Goal: Task Accomplishment & Management: Complete application form

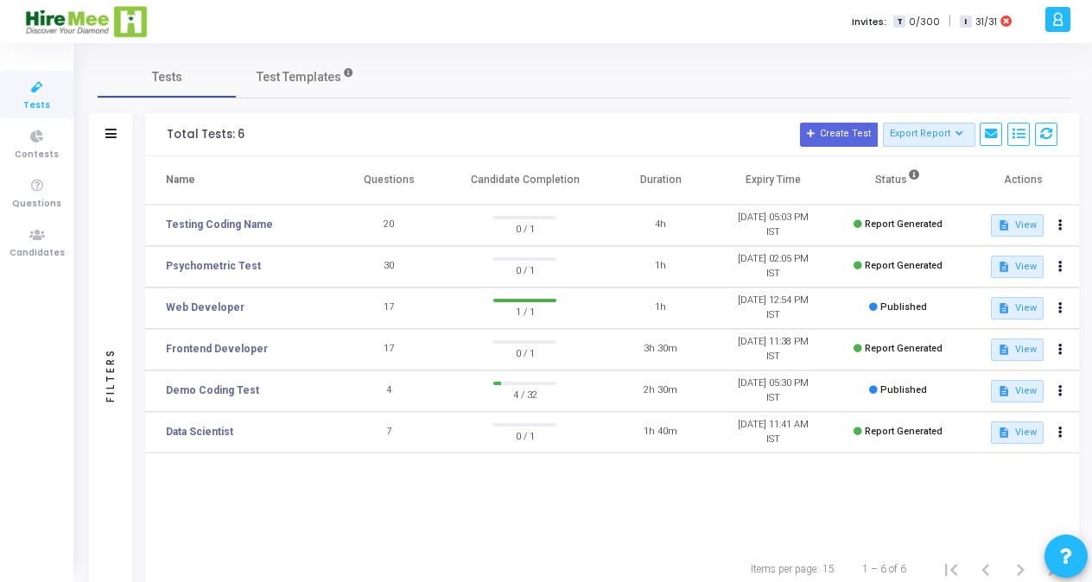
click at [1055, 29] on icon at bounding box center [1057, 19] width 13 height 20
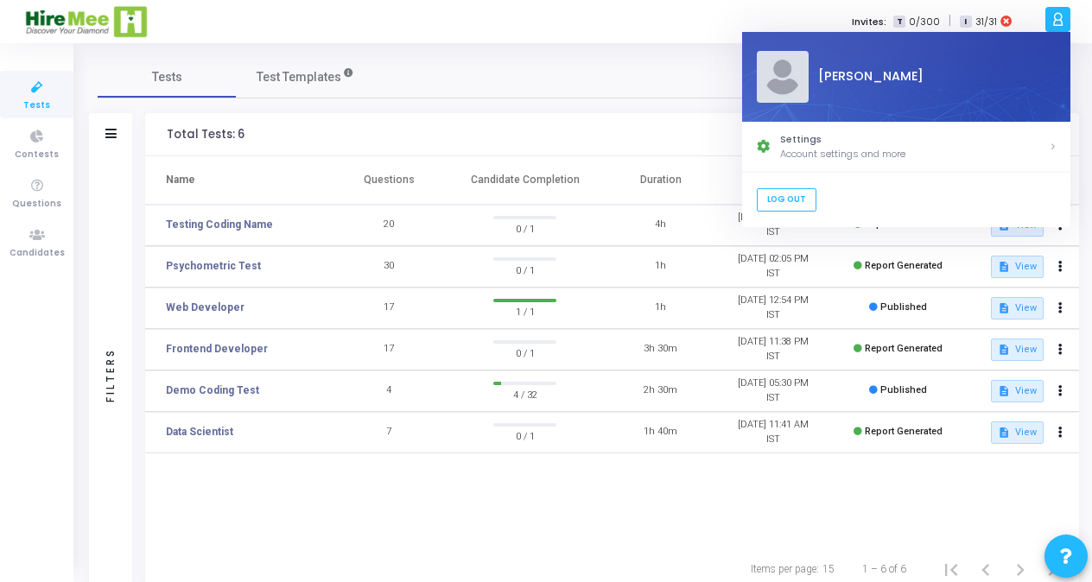
click at [633, 79] on div "Tests Test Templates" at bounding box center [584, 76] width 972 height 41
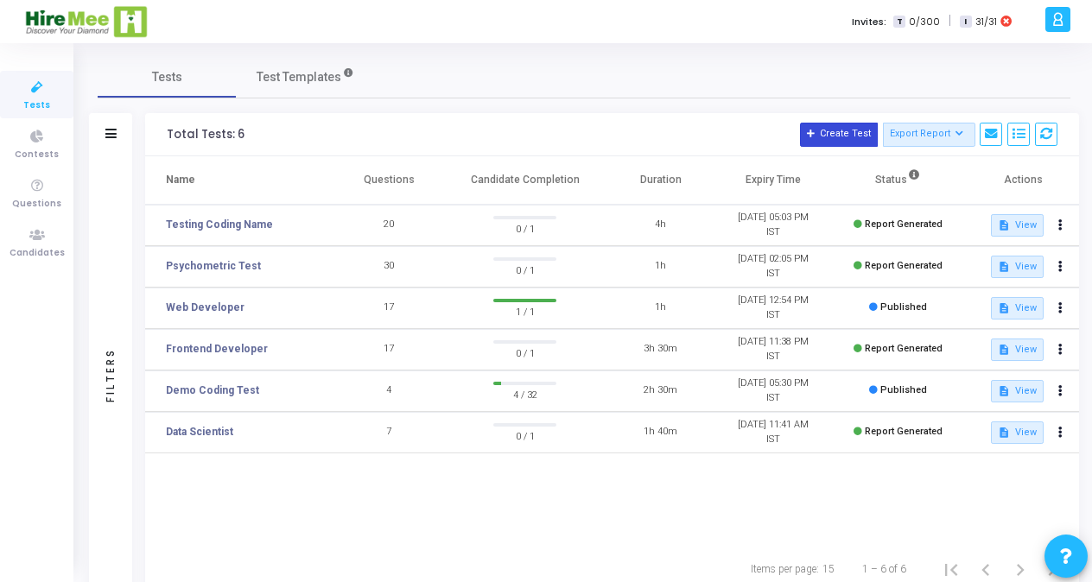
click at [852, 131] on button "Create Test" at bounding box center [839, 135] width 78 height 24
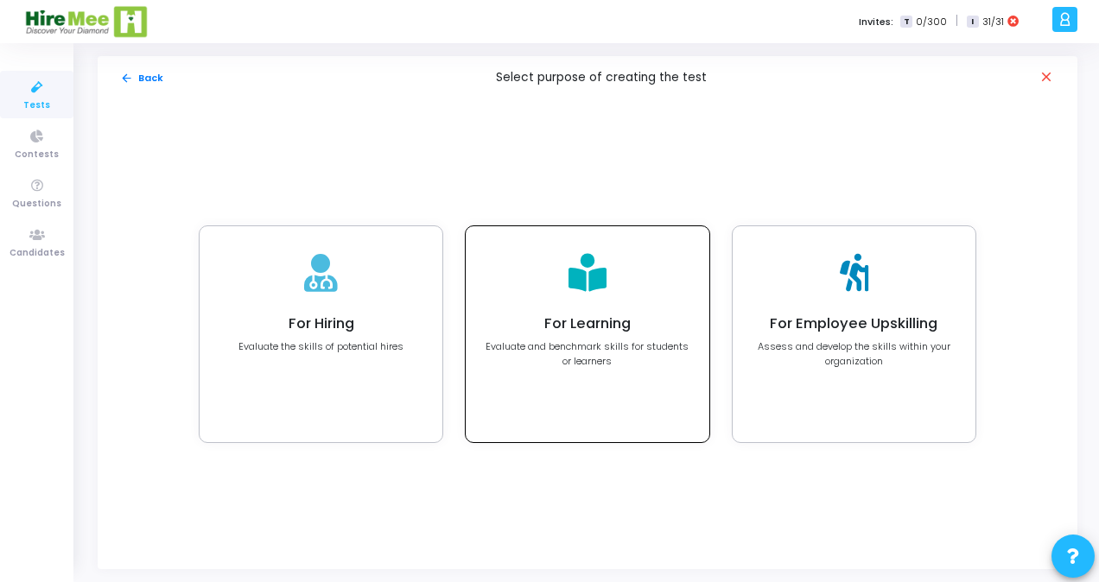
click at [596, 332] on h4 "For Learning" at bounding box center [586, 323] width 205 height 17
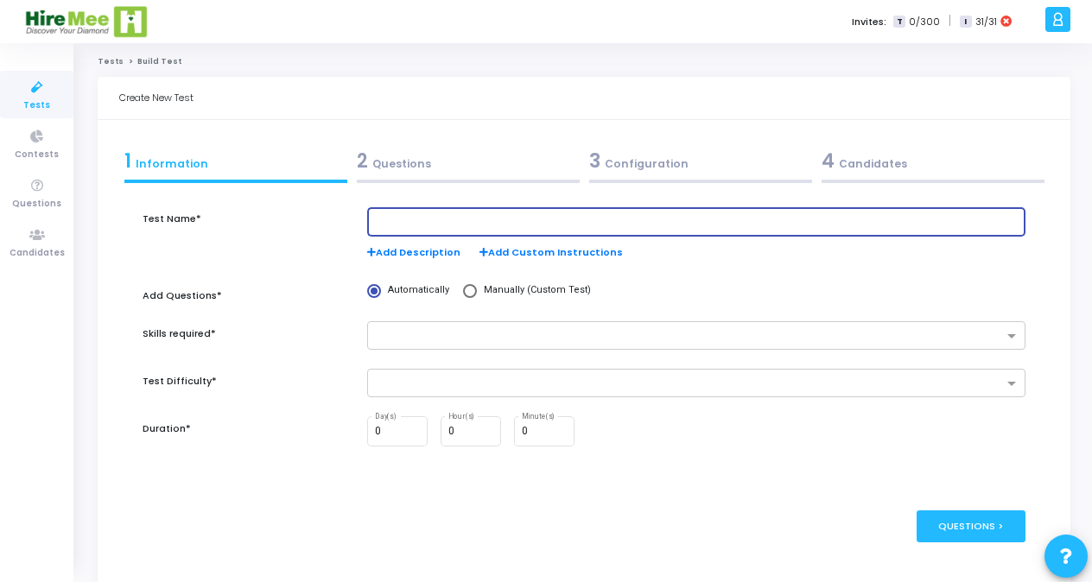
click at [477, 216] on input "text" at bounding box center [696, 222] width 643 height 12
type input "Coding Test"
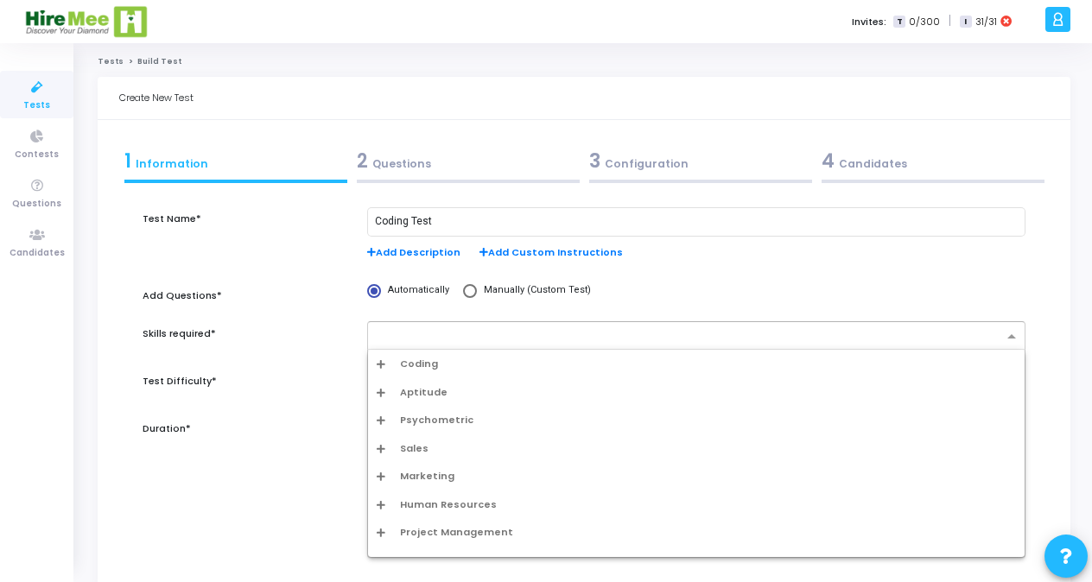
click at [415, 333] on input "text" at bounding box center [690, 337] width 626 height 15
click at [424, 364] on span "Coding" at bounding box center [419, 364] width 38 height 15
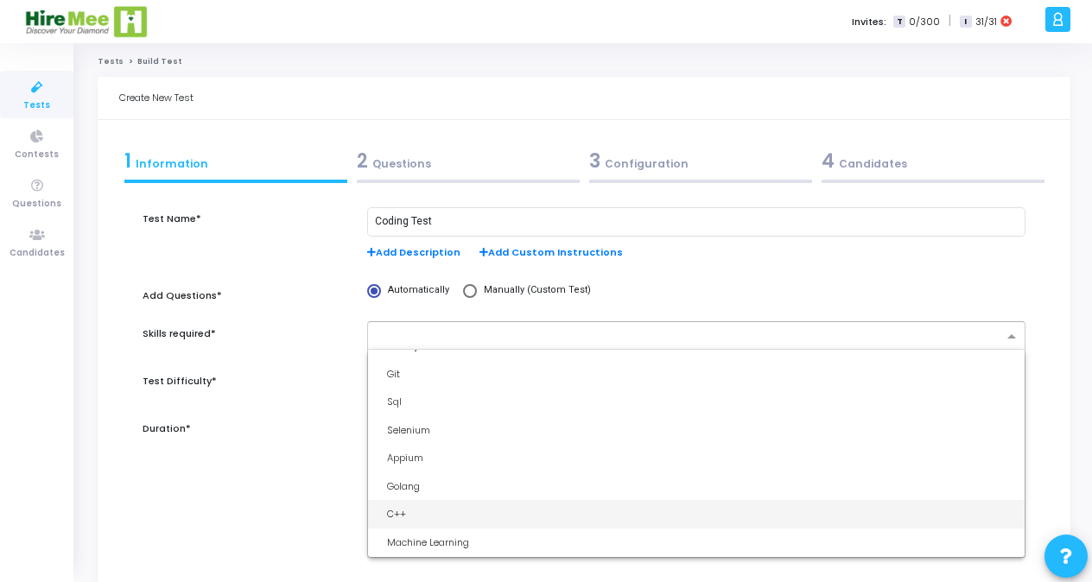
scroll to position [158, 0]
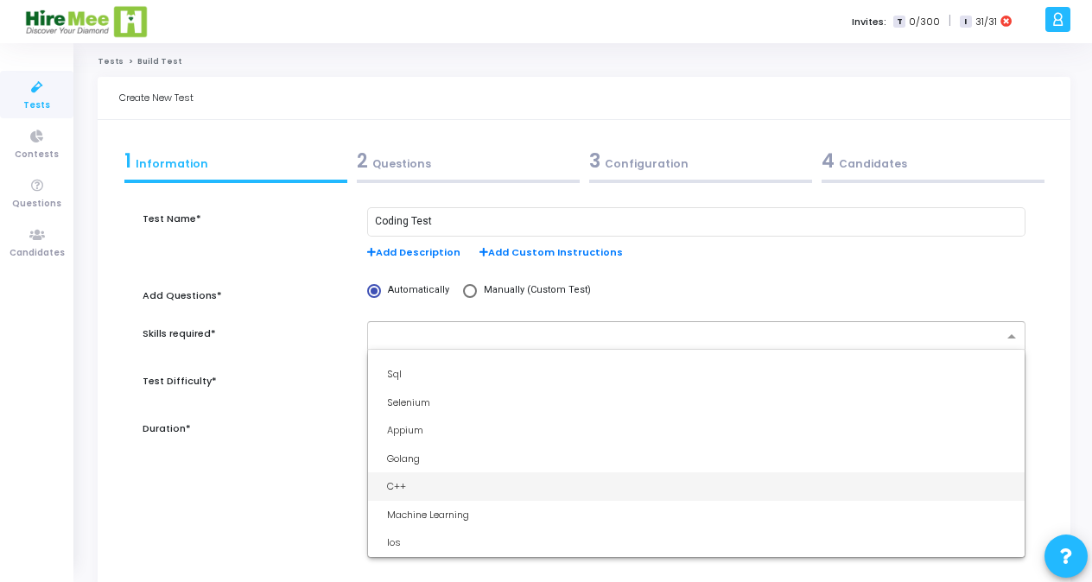
click at [403, 481] on div "C++" at bounding box center [701, 486] width 629 height 15
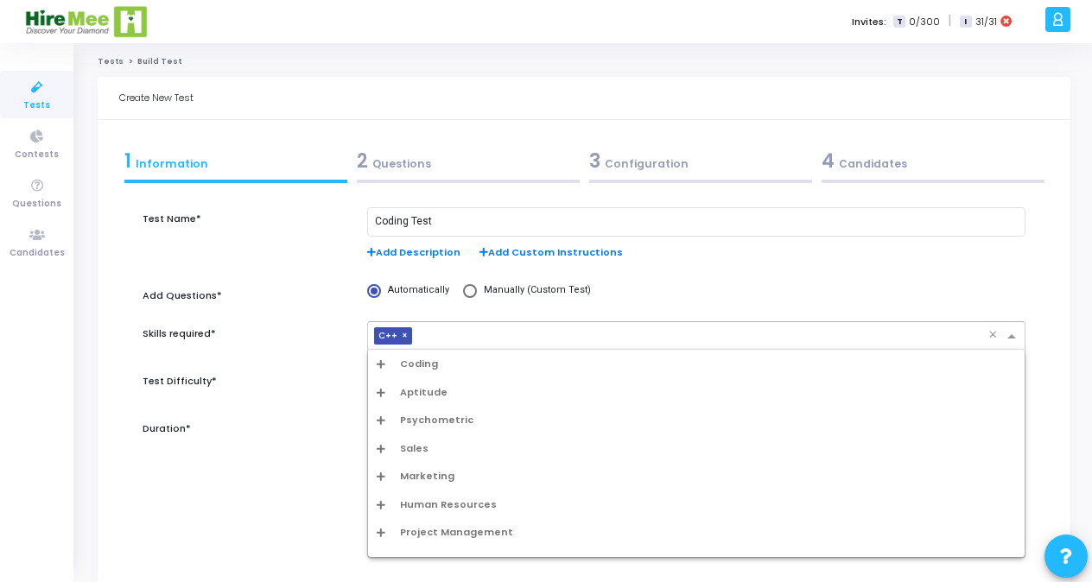
click at [529, 337] on input "text" at bounding box center [703, 337] width 569 height 15
click at [421, 359] on span "Coding" at bounding box center [419, 364] width 38 height 15
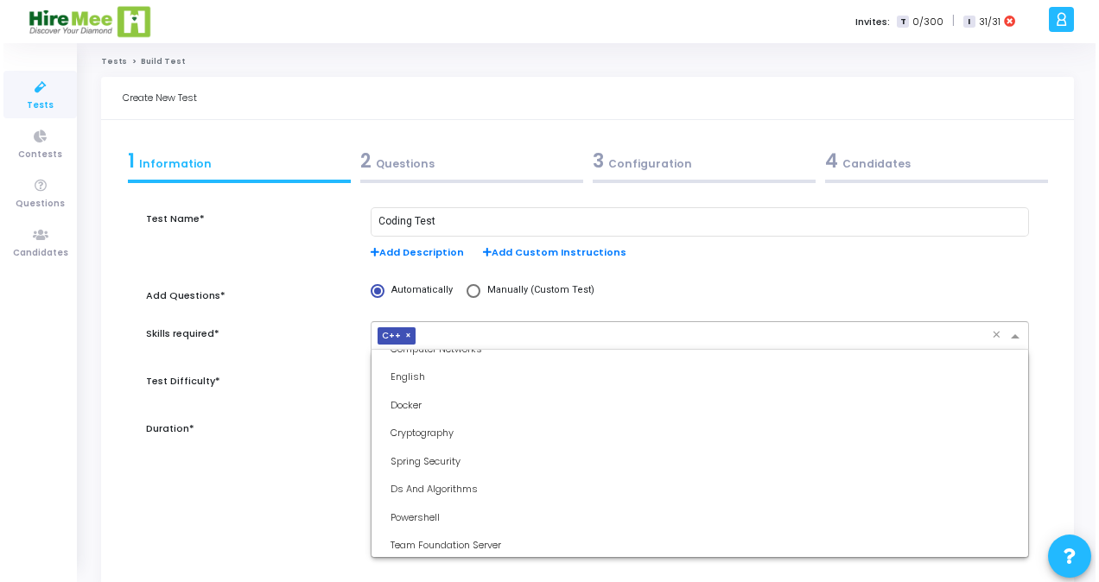
scroll to position [1236, 0]
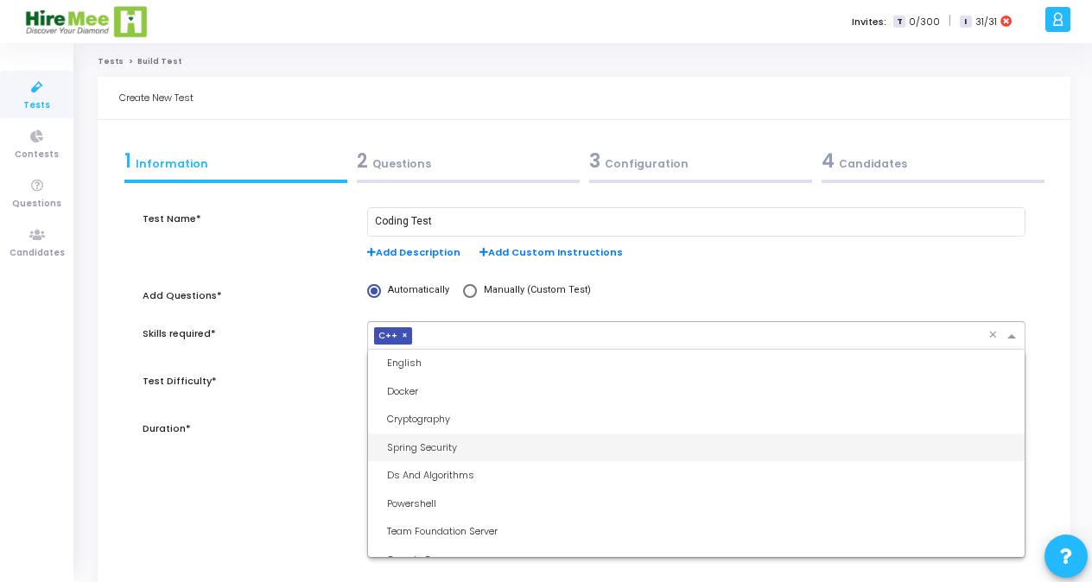
click at [439, 459] on div "Spring Security" at bounding box center [696, 448] width 656 height 28
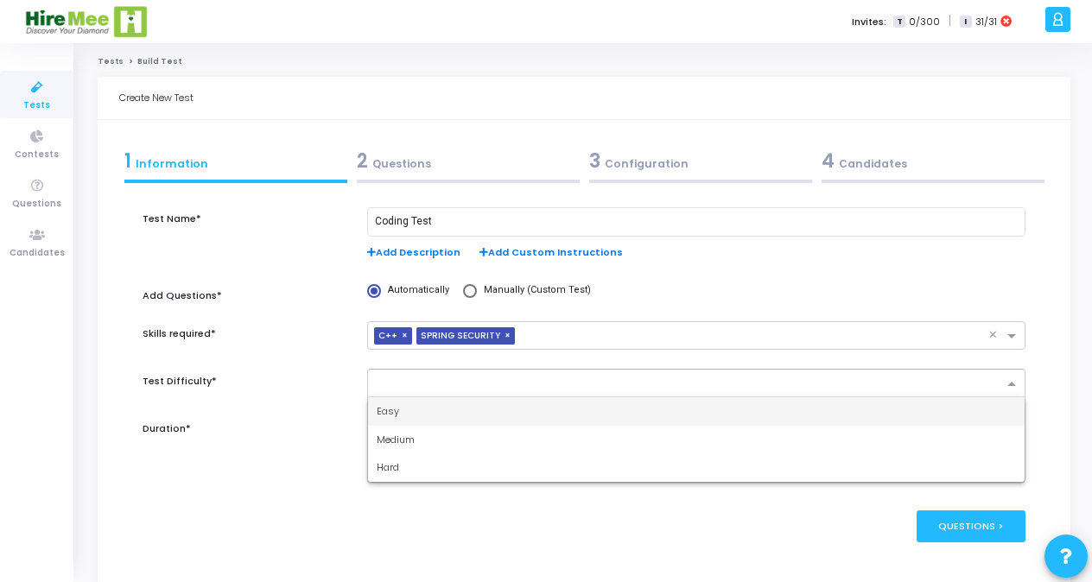
click at [419, 383] on input "text" at bounding box center [690, 384] width 626 height 15
click at [399, 405] on div "Easy" at bounding box center [696, 411] width 656 height 28
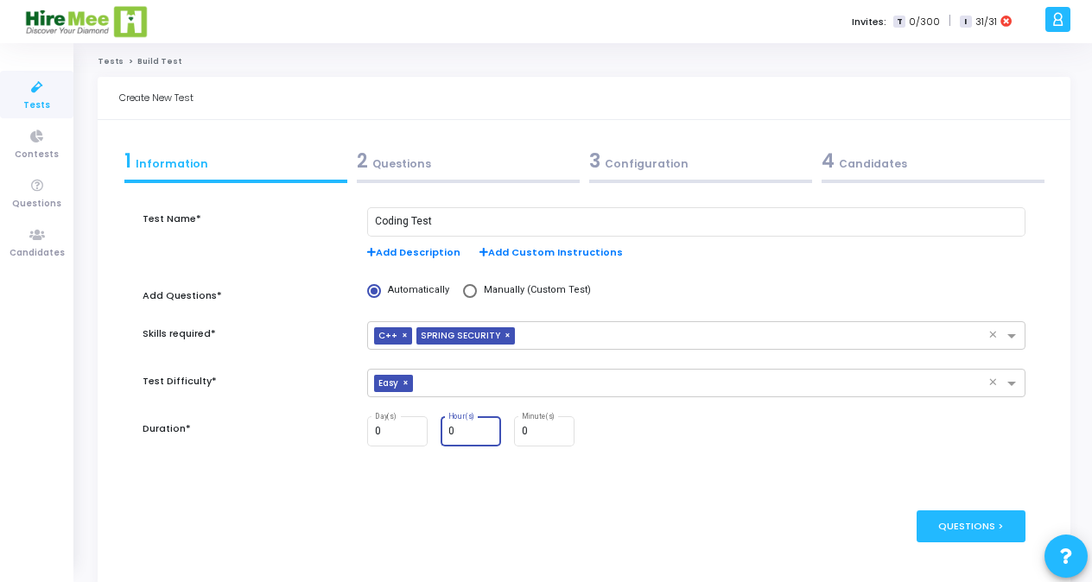
click at [469, 432] on input "0" at bounding box center [471, 432] width 47 height 12
type input "1"
click at [948, 539] on div "Questions >" at bounding box center [971, 526] width 110 height 32
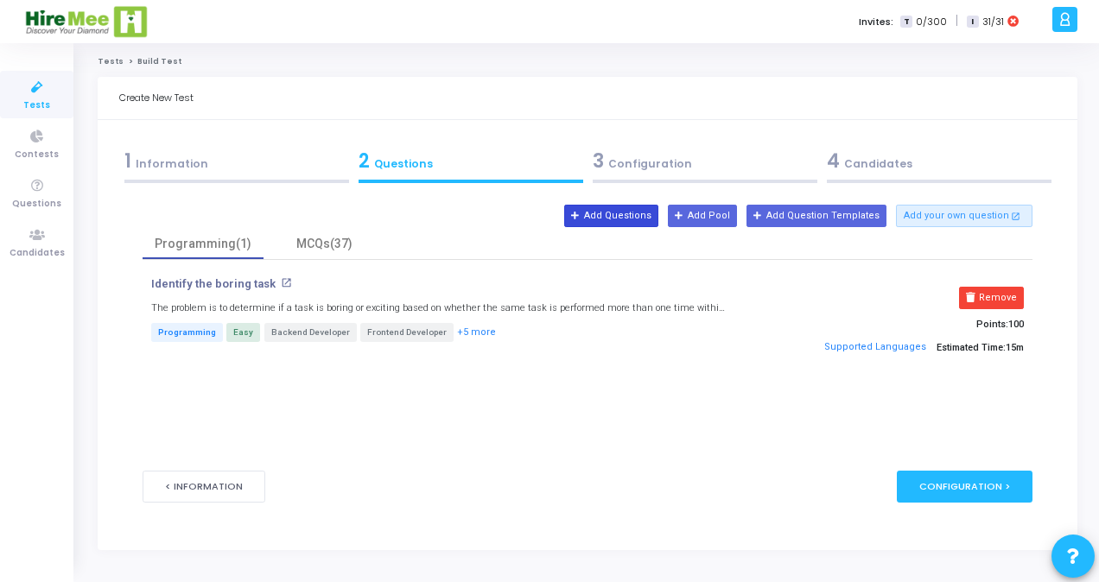
click at [643, 218] on button "Add Questions" at bounding box center [611, 216] width 94 height 22
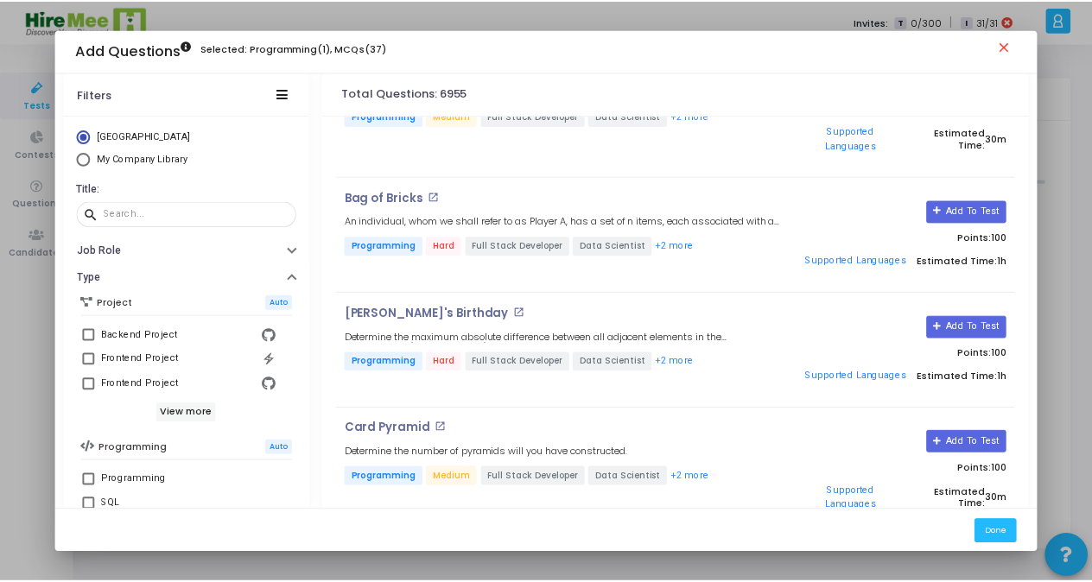
scroll to position [585, 0]
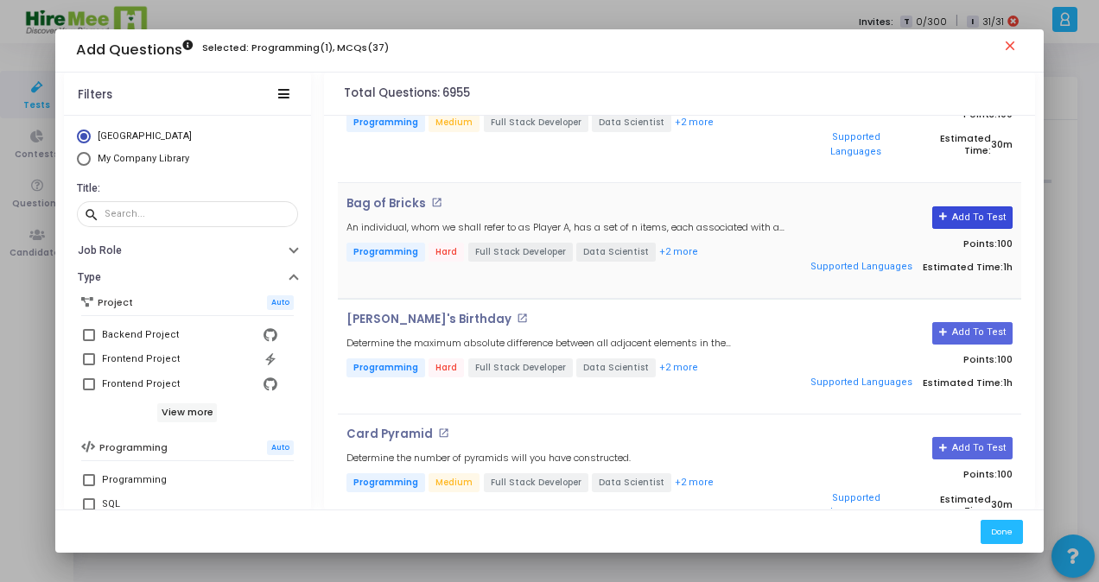
click at [972, 211] on button "Add To Test" at bounding box center [972, 217] width 80 height 22
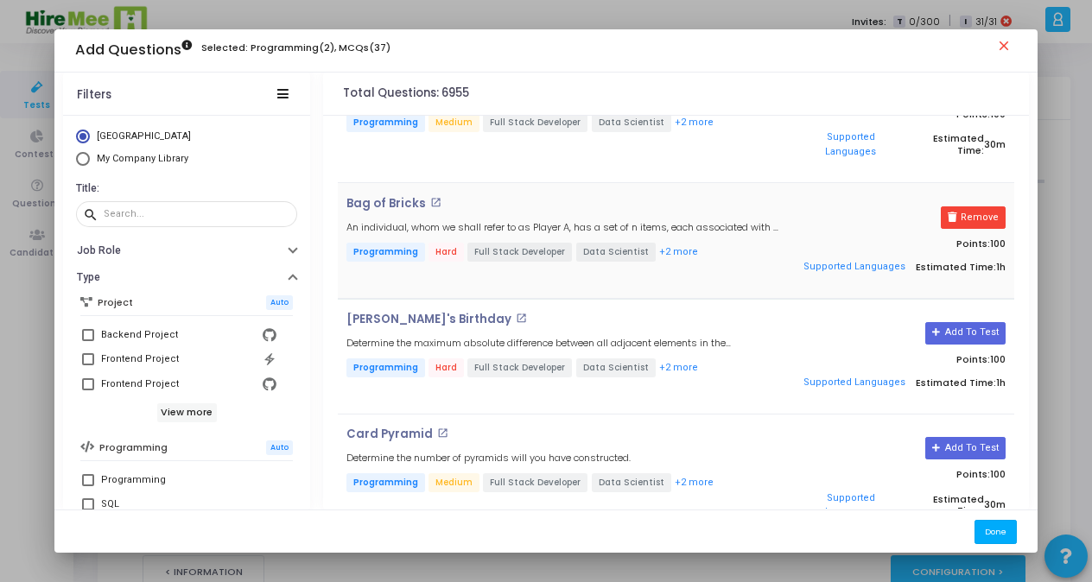
click at [989, 529] on button "Done" at bounding box center [995, 531] width 42 height 23
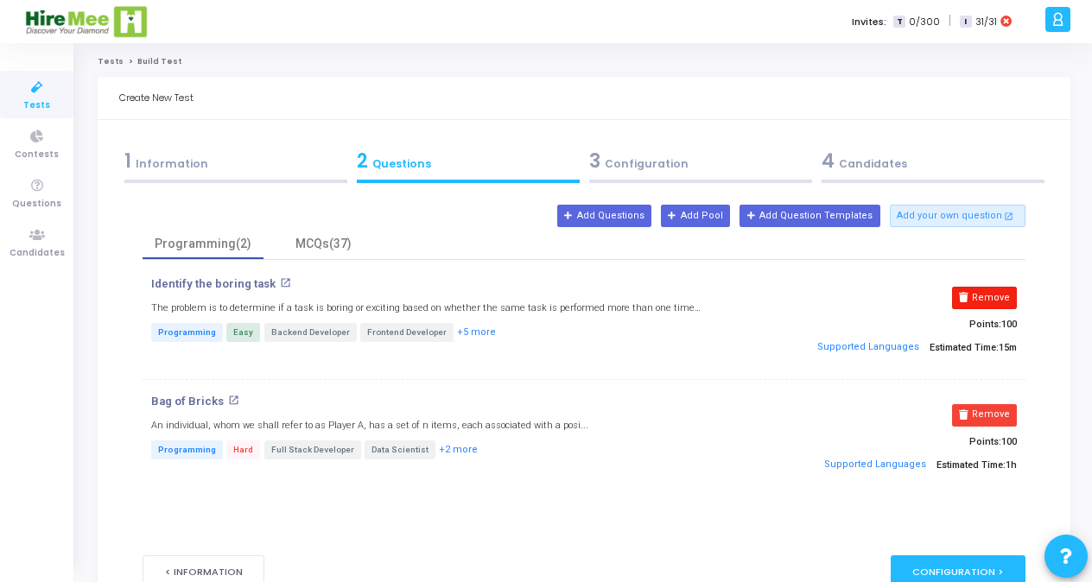
click at [994, 302] on button "Remove" at bounding box center [984, 298] width 65 height 22
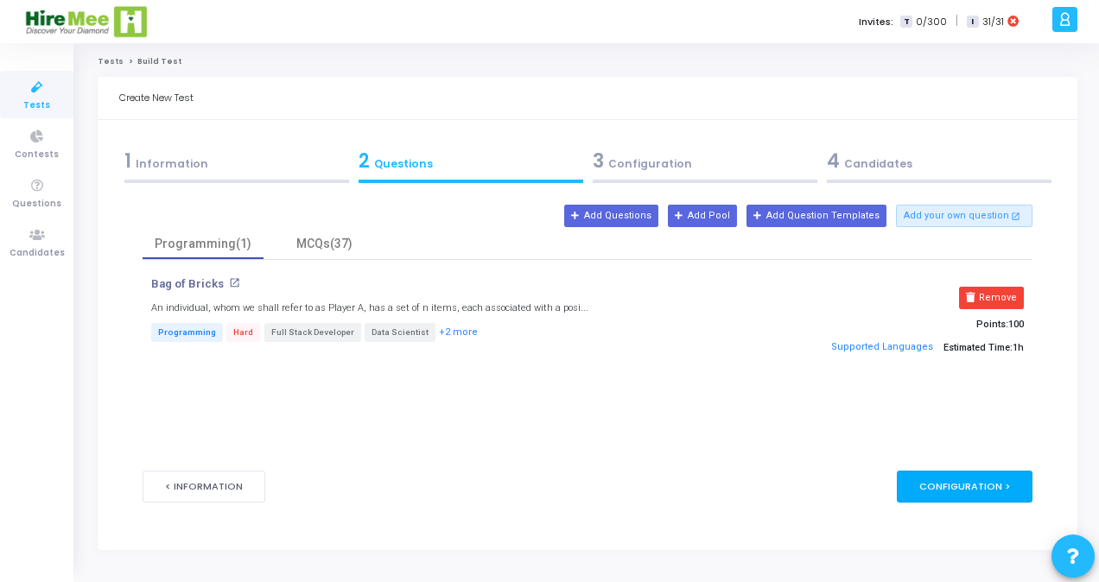
click at [963, 491] on div "Configuration >" at bounding box center [964, 487] width 136 height 32
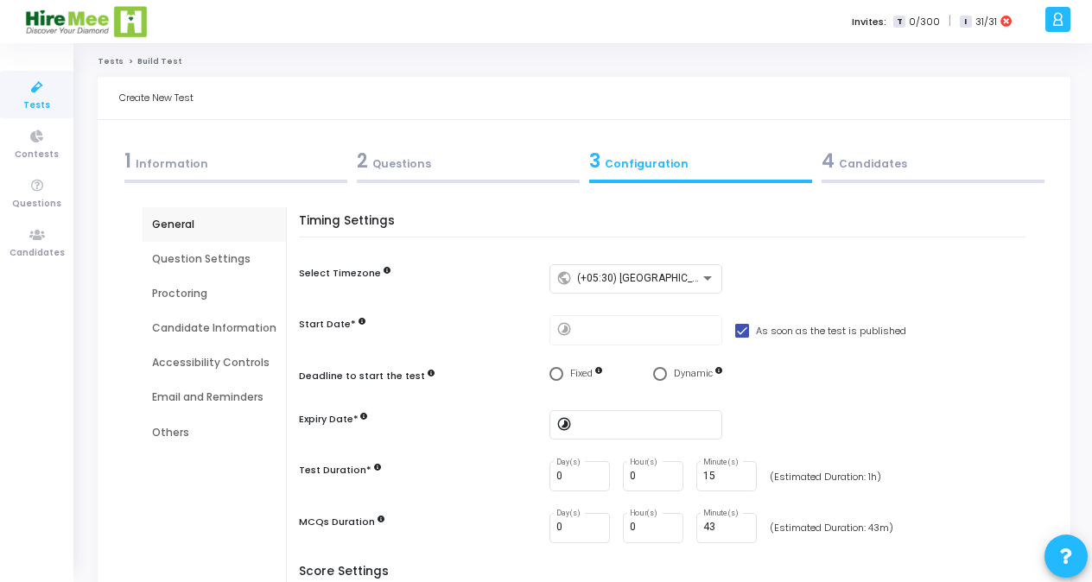
click at [560, 332] on mat-icon "timelapse" at bounding box center [566, 330] width 21 height 21
click at [737, 328] on span at bounding box center [742, 331] width 14 height 14
click at [741, 338] on input "As soon as the test is published" at bounding box center [741, 338] width 1 height 1
checkbox input "false"
type input "8/12/2025, 11:13 AM"
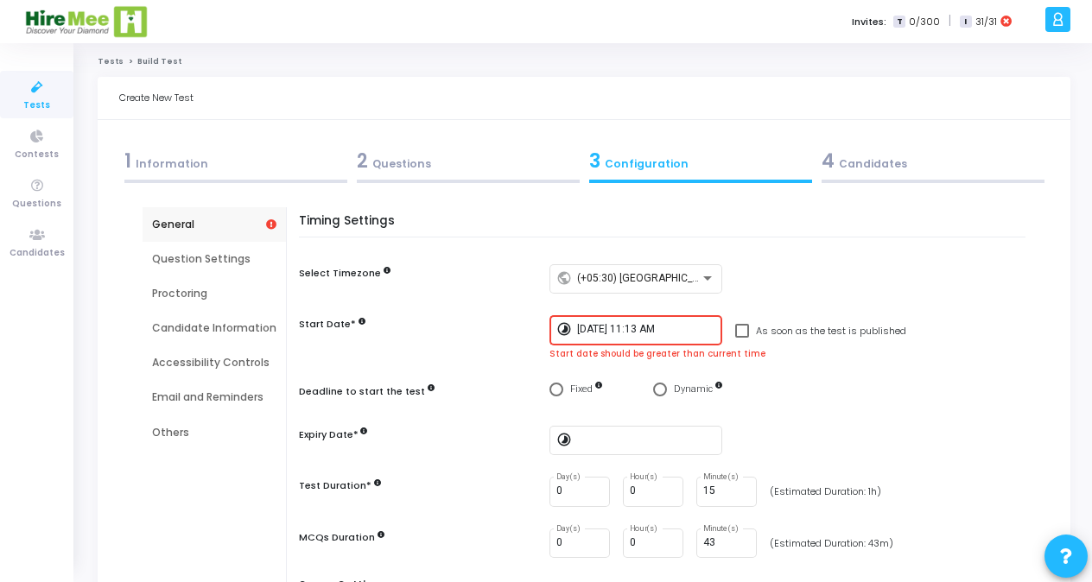
click at [689, 333] on input "8/12/2025, 11:13 AM" at bounding box center [646, 330] width 138 height 12
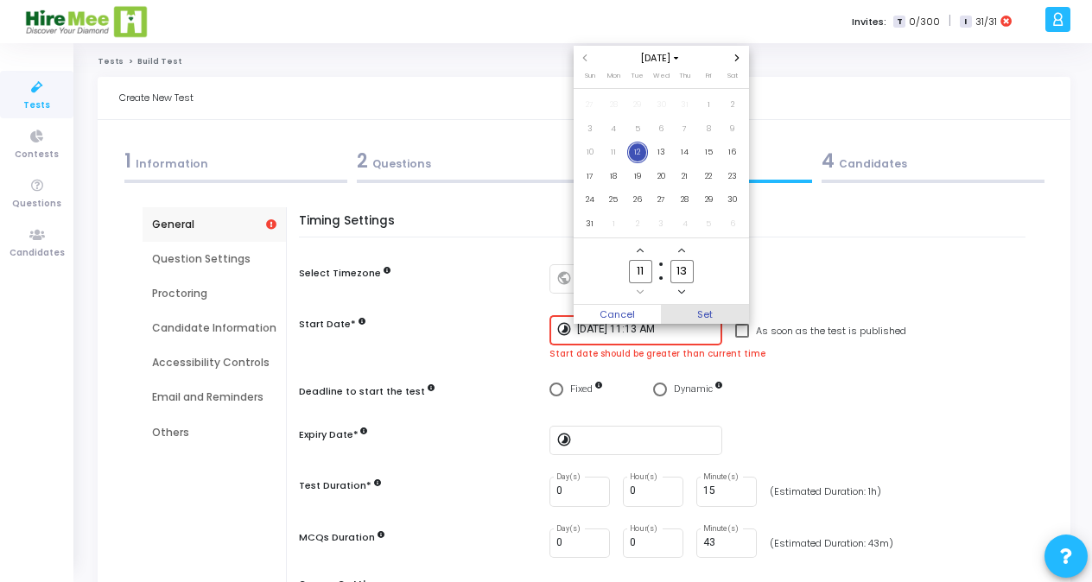
click at [696, 309] on span "Set" at bounding box center [705, 314] width 88 height 19
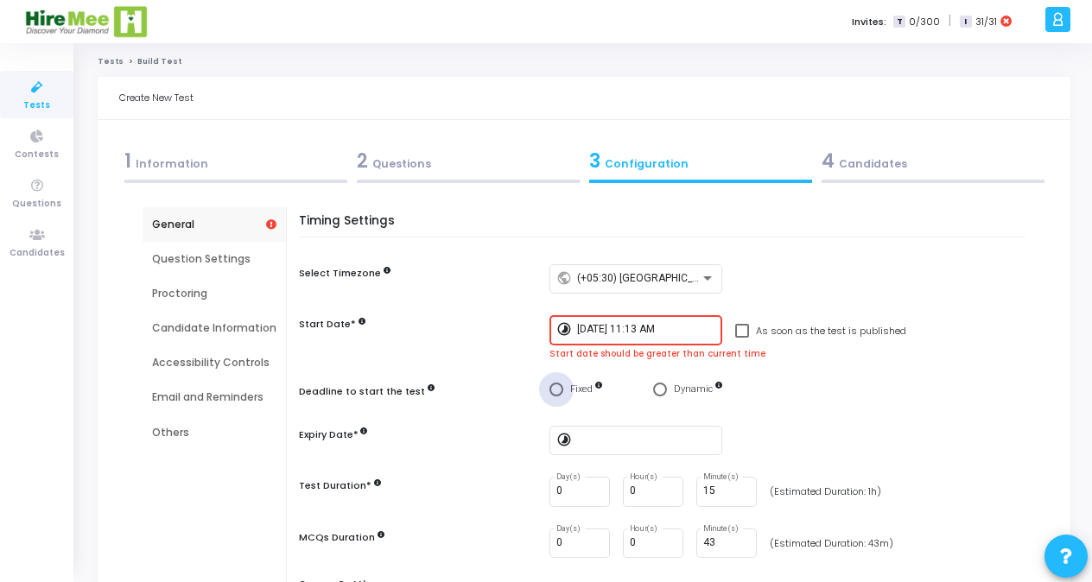
click at [554, 391] on span "Select confirmation" at bounding box center [556, 390] width 14 height 14
click at [554, 391] on input "Fixed" at bounding box center [556, 390] width 14 height 14
radio input "true"
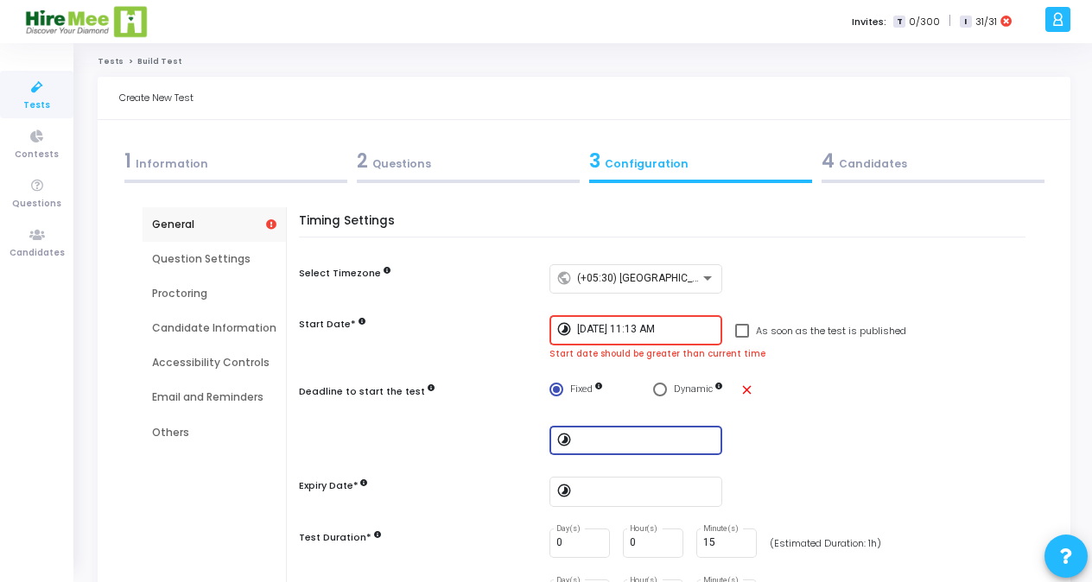
click at [591, 437] on input at bounding box center [646, 440] width 138 height 12
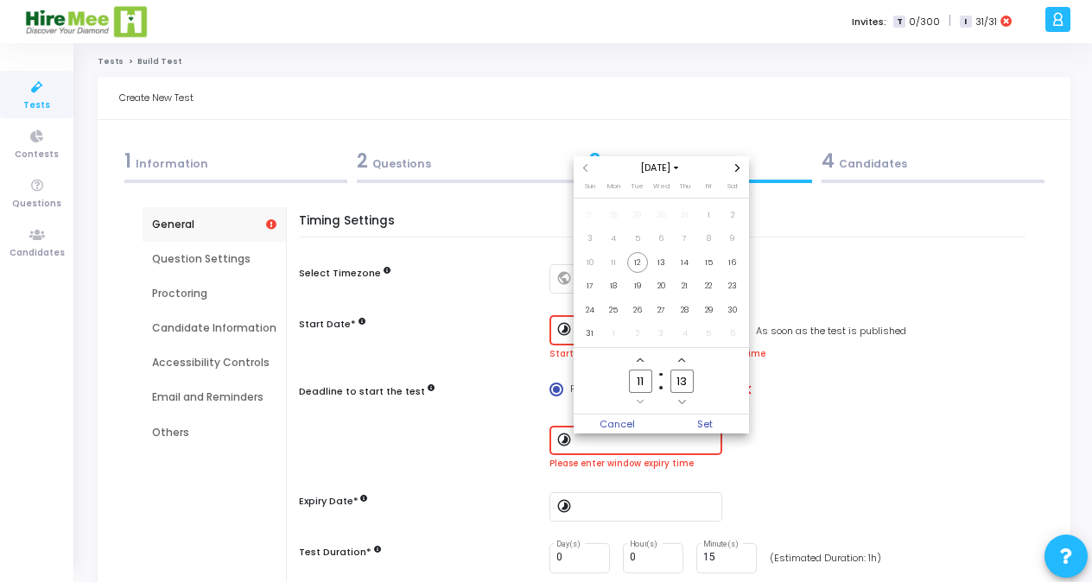
click at [1015, 332] on div at bounding box center [546, 291] width 1092 height 582
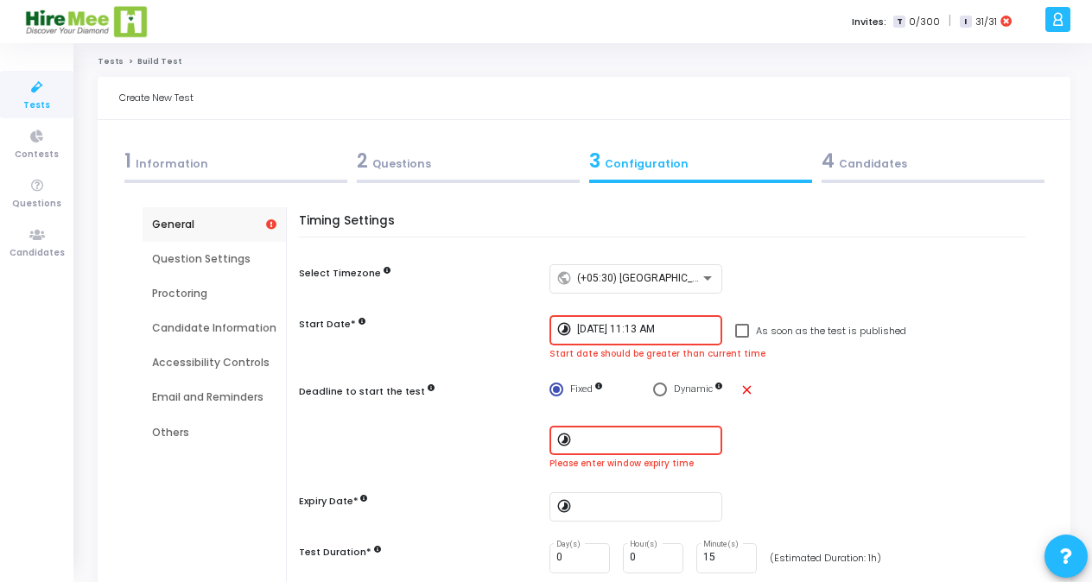
click at [563, 441] on mat-icon "timelapse" at bounding box center [566, 441] width 21 height 21
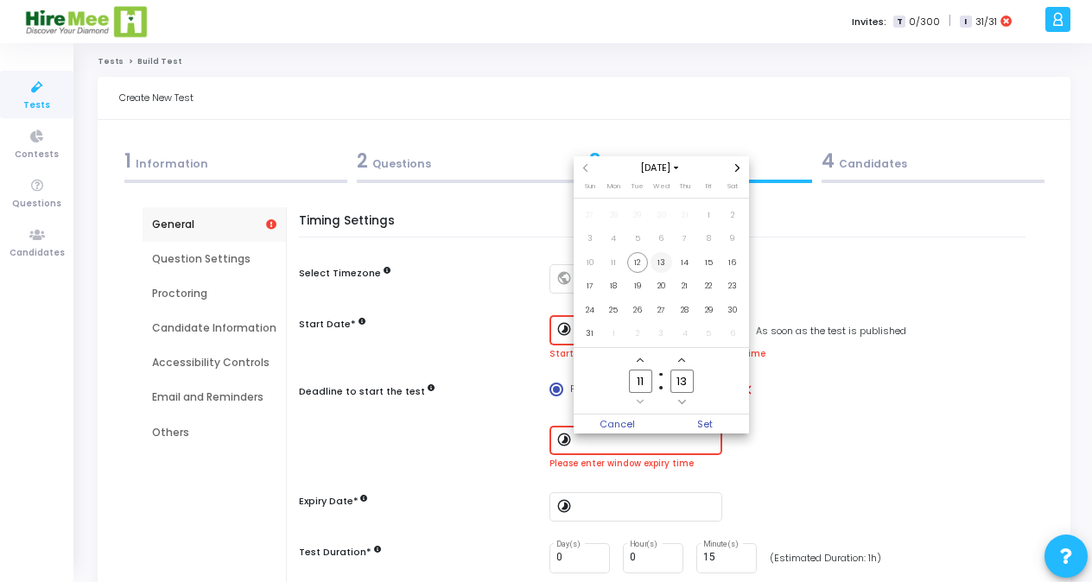
click at [663, 265] on span "13" at bounding box center [661, 263] width 22 height 22
click at [700, 415] on span "Set" at bounding box center [705, 424] width 88 height 19
type input "8/13/2025, 11:13 AM"
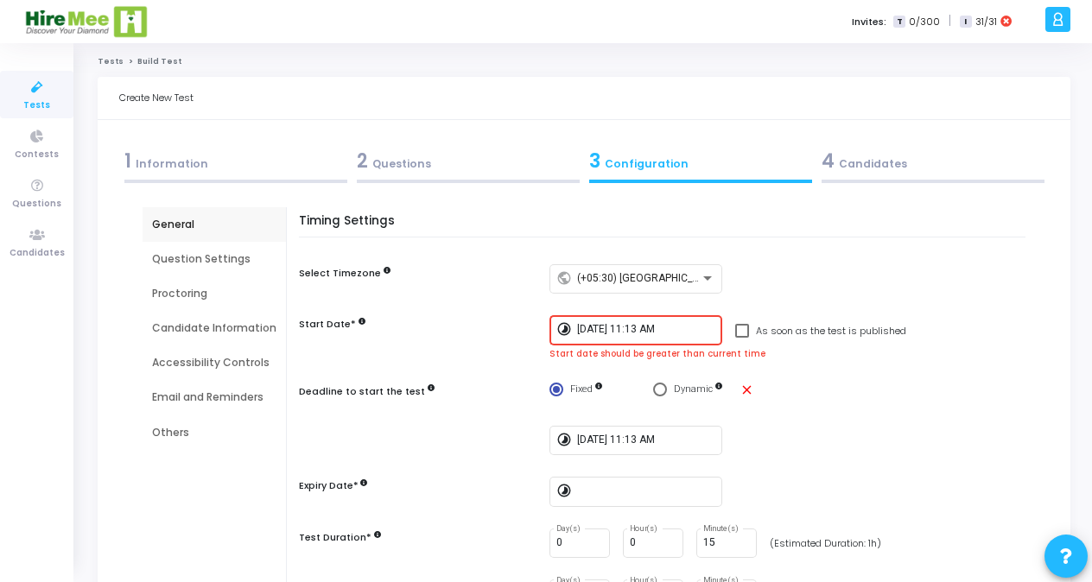
click at [653, 328] on input "8/12/2025, 11:13 AM" at bounding box center [646, 330] width 138 height 12
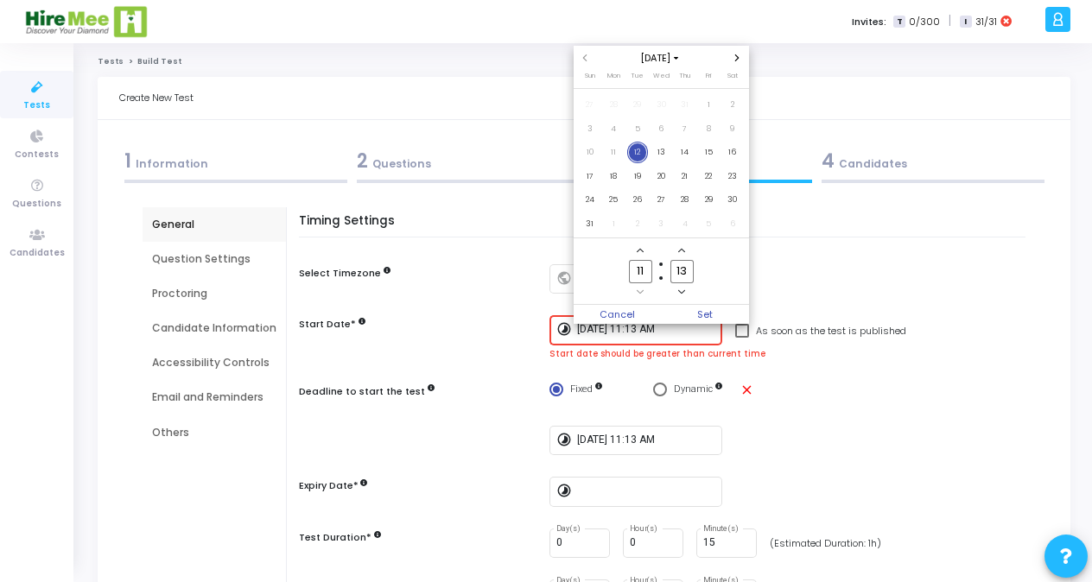
click at [681, 268] on input "13" at bounding box center [681, 271] width 22 height 23
click at [684, 268] on input "3" at bounding box center [681, 271] width 22 height 23
type input "30"
click at [705, 309] on span "Set" at bounding box center [705, 314] width 88 height 19
type input "8/12/2025, 11:30 AM"
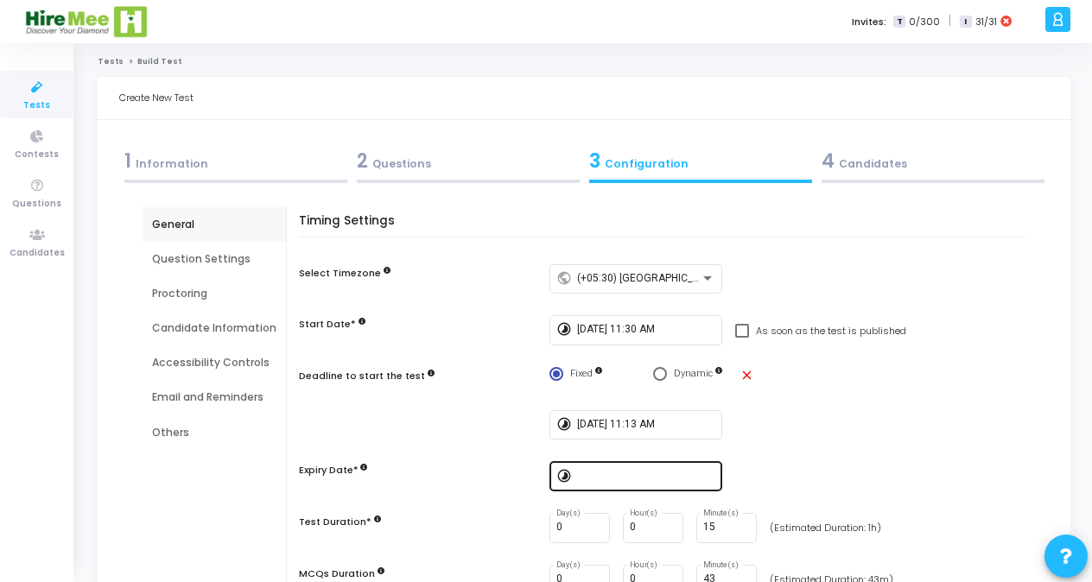
click at [593, 485] on div at bounding box center [646, 475] width 138 height 32
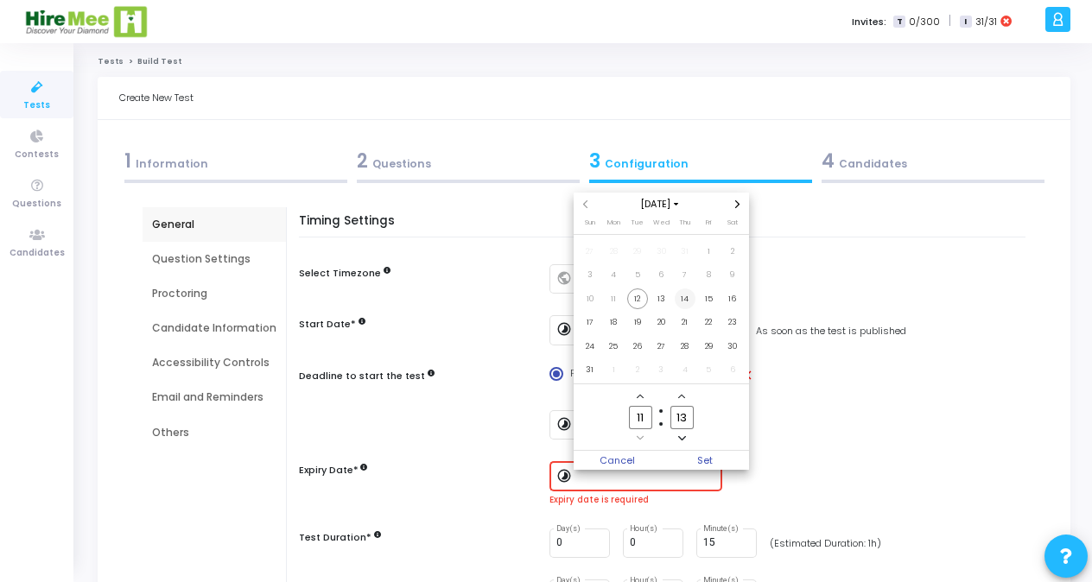
click at [681, 300] on span "14" at bounding box center [685, 299] width 22 height 22
click at [710, 461] on span "Set" at bounding box center [705, 460] width 88 height 19
type input "8/14/2025, 11:13 AM"
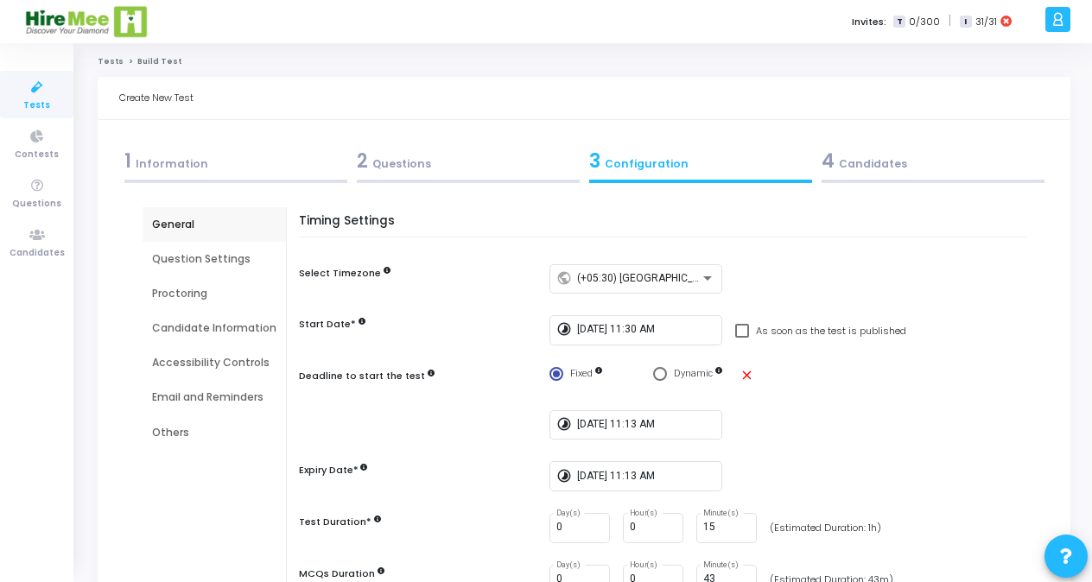
drag, startPoint x: 1091, startPoint y: 319, endPoint x: 1090, endPoint y: 359, distance: 40.6
click at [1090, 359] on div "Tests Build Test Create New Test 1 Information 2 Questions 3 Configuration 4 Ca…" at bounding box center [584, 504] width 1016 height 896
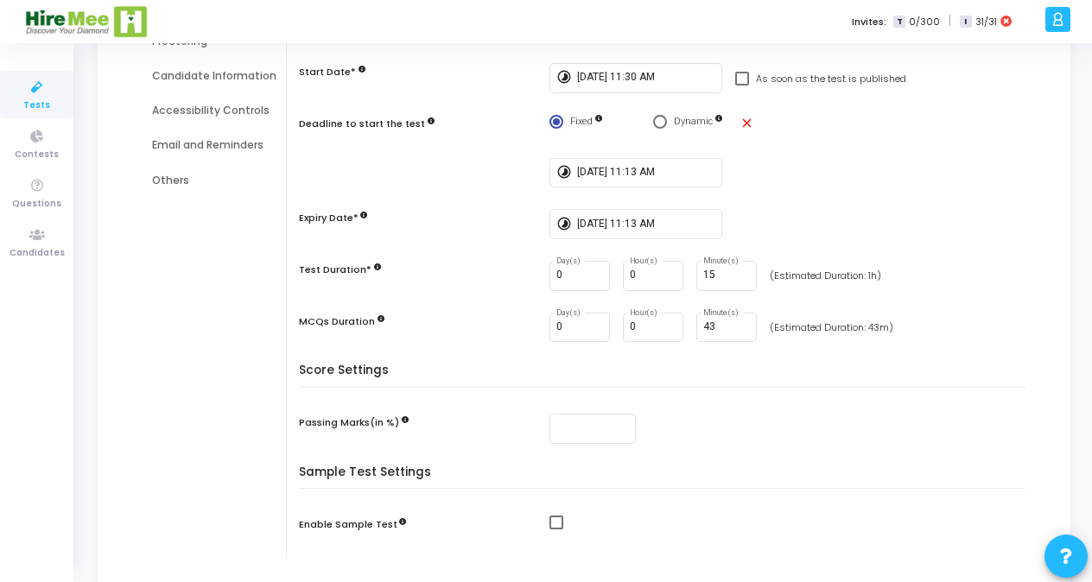
scroll to position [267, 0]
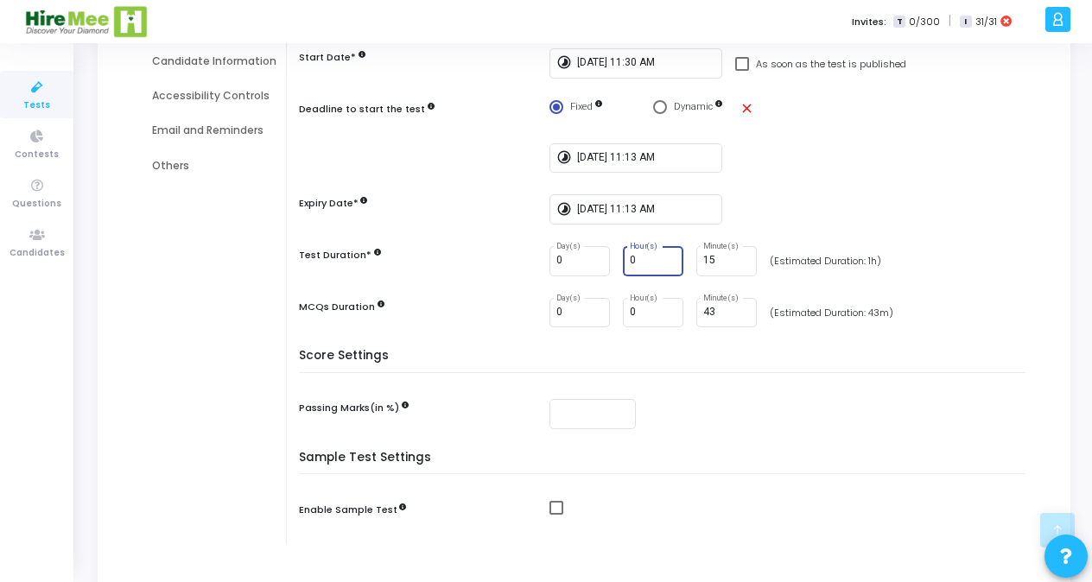
click at [638, 258] on input "0" at bounding box center [653, 261] width 47 height 12
type input "1"
click at [581, 420] on div at bounding box center [592, 413] width 73 height 32
type input "70"
click at [552, 510] on span at bounding box center [556, 508] width 14 height 14
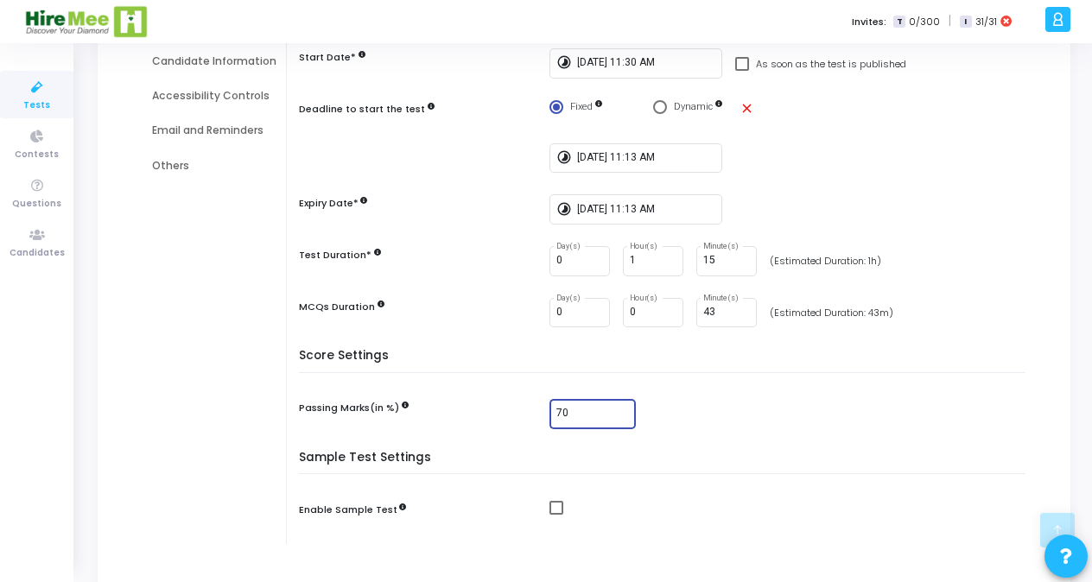
click at [555, 515] on input "checkbox" at bounding box center [555, 515] width 1 height 1
checkbox input "true"
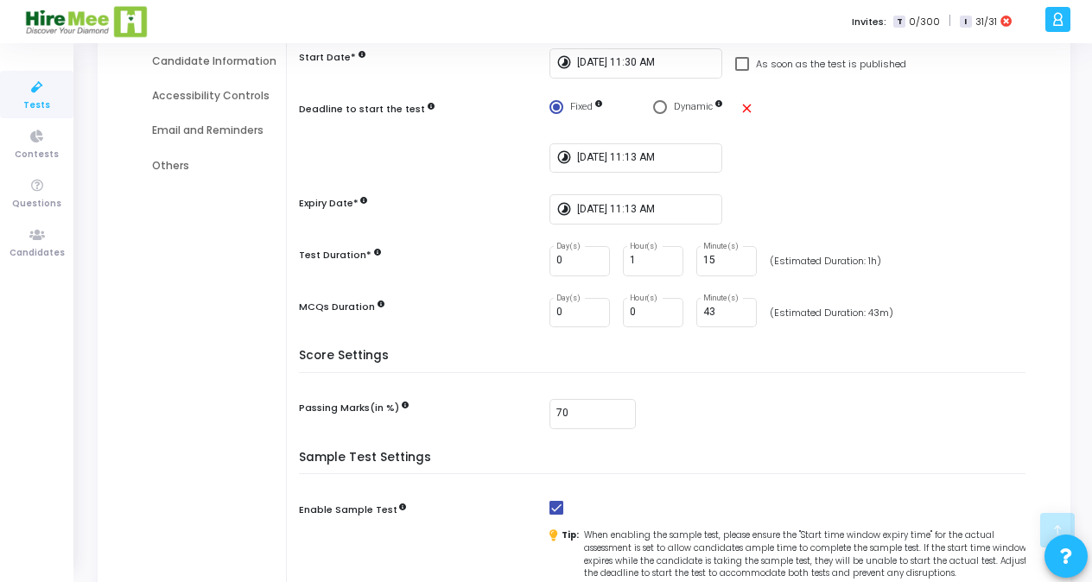
scroll to position [440, 0]
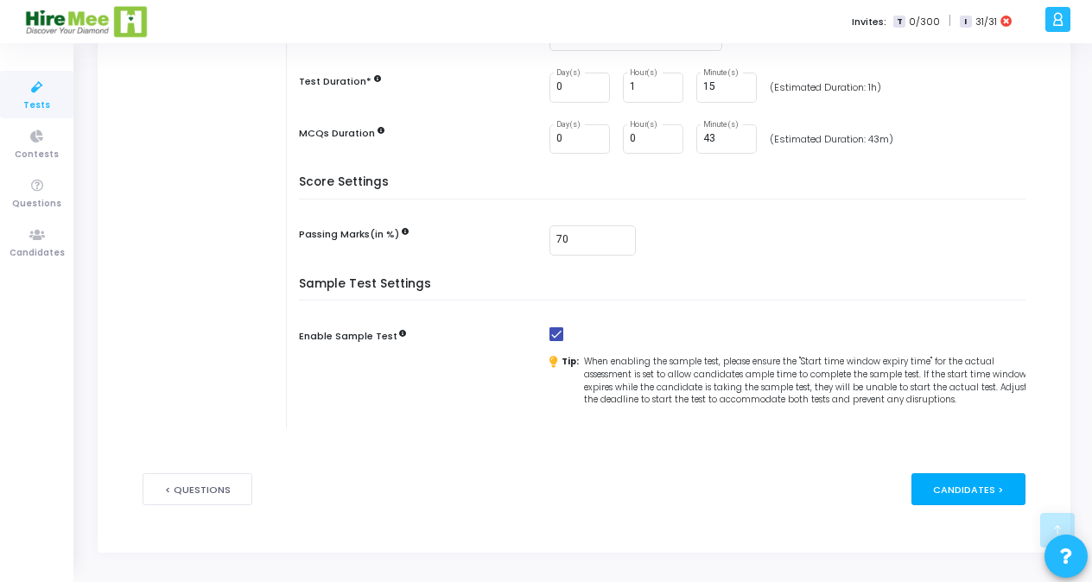
click at [979, 497] on div "Candidates >" at bounding box center [968, 489] width 115 height 32
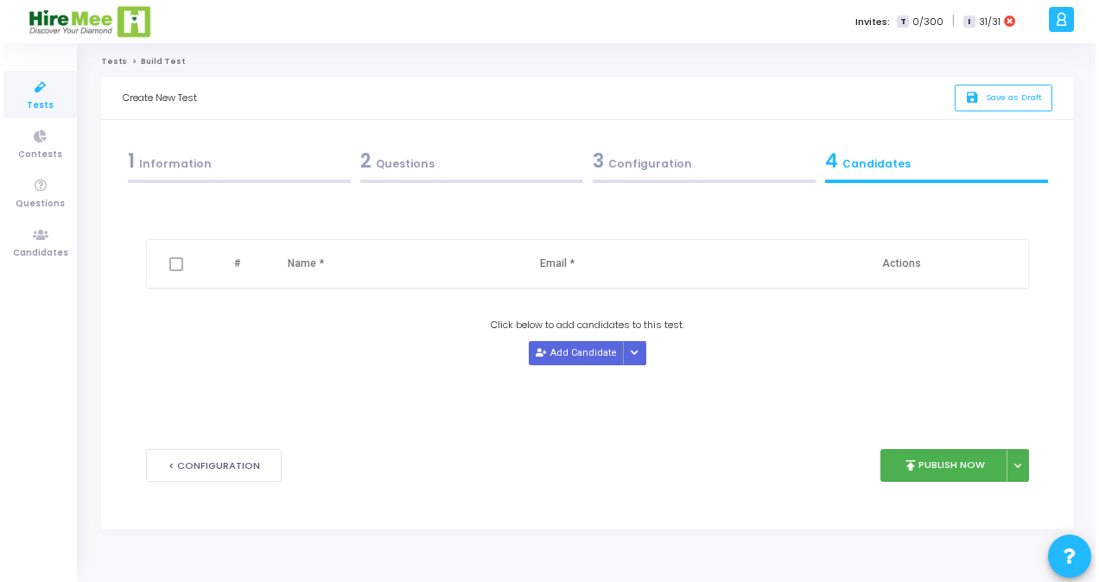
scroll to position [0, 0]
click at [177, 263] on span at bounding box center [173, 264] width 14 height 14
click at [174, 263] on span at bounding box center [173, 264] width 14 height 14
click at [171, 263] on span at bounding box center [173, 264] width 14 height 14
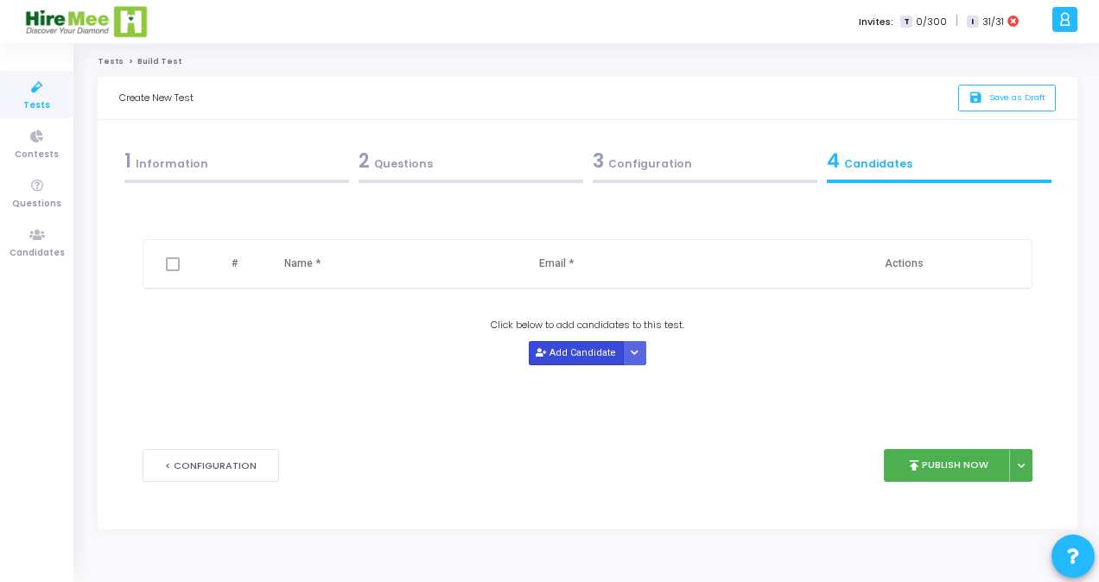
click at [603, 348] on button "Add Candidate" at bounding box center [576, 352] width 95 height 23
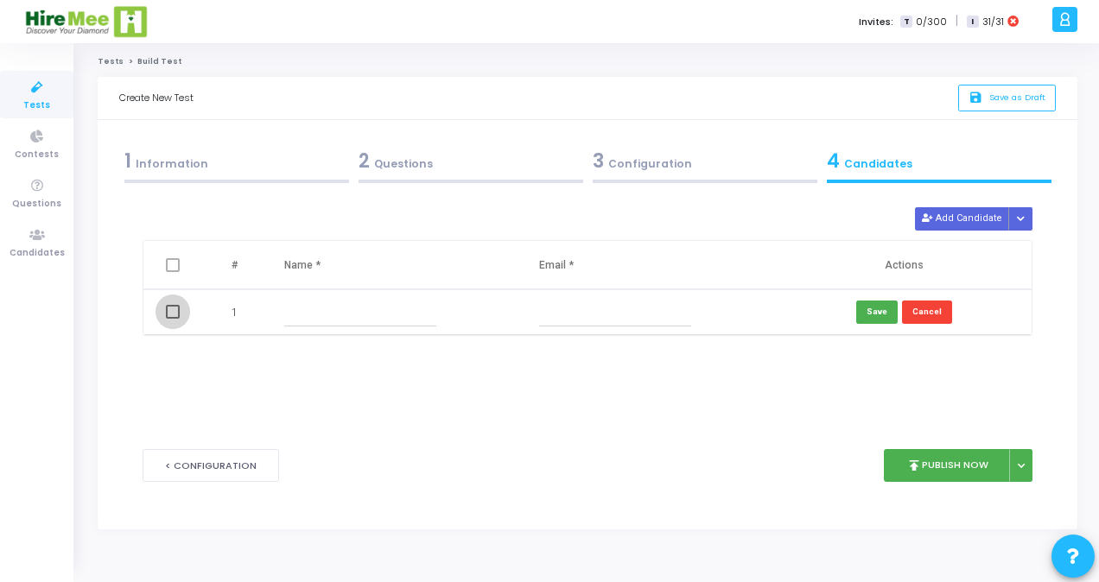
click at [168, 311] on span at bounding box center [173, 312] width 14 height 14
click at [172, 319] on input "checkbox" at bounding box center [172, 319] width 1 height 1
checkbox input "true"
click at [327, 309] on input "text" at bounding box center [360, 312] width 152 height 28
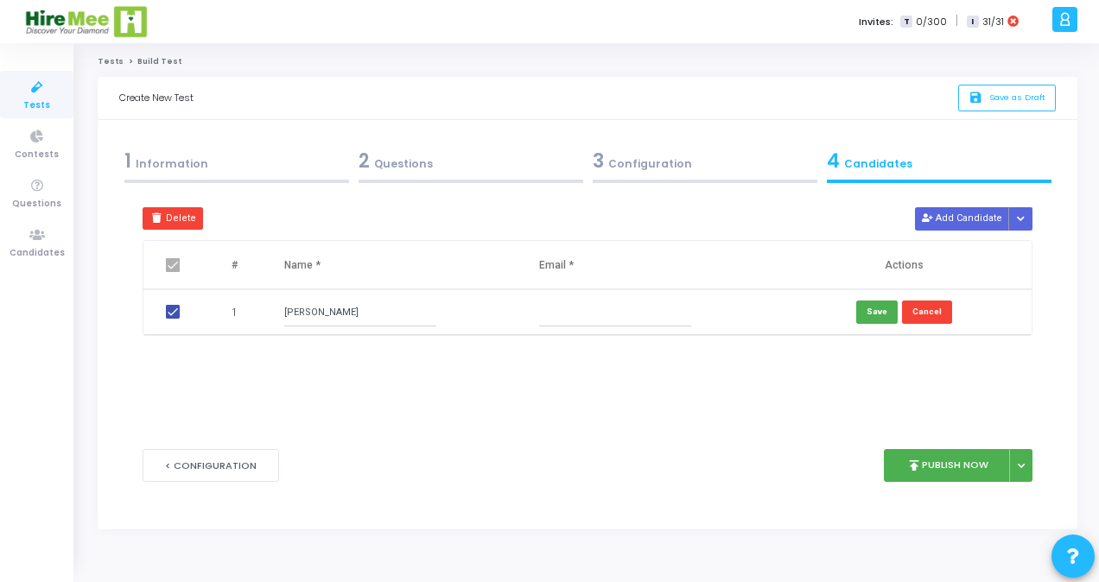
type input "Girish Rai"
click at [604, 316] on input "text" at bounding box center [615, 312] width 152 height 28
type input "girish.r@hiremee.co.in"
click at [881, 311] on button "Save" at bounding box center [876, 312] width 41 height 23
click at [171, 316] on span at bounding box center [173, 314] width 14 height 14
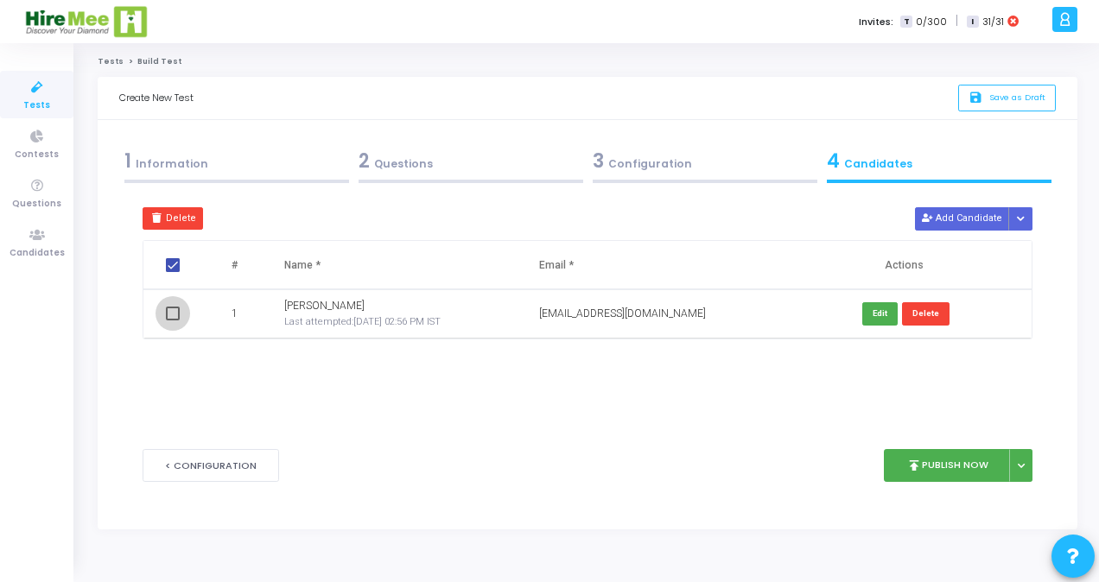
click at [172, 320] on input "checkbox" at bounding box center [172, 320] width 1 height 1
checkbox input "true"
checkbox input "false"
click at [940, 474] on button "publish Publish Now" at bounding box center [946, 466] width 127 height 34
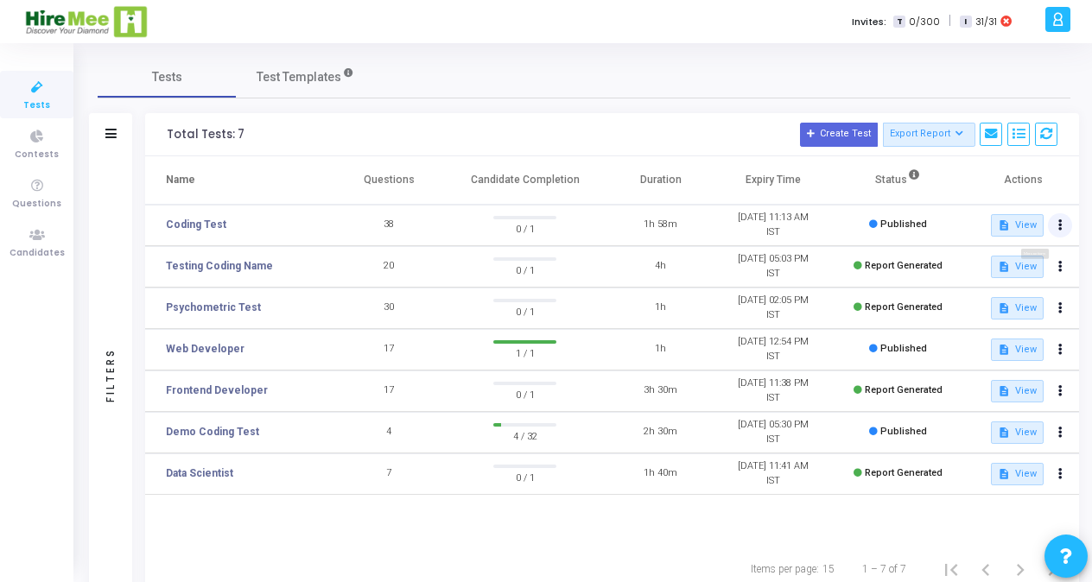
click at [1054, 224] on button at bounding box center [1060, 225] width 24 height 24
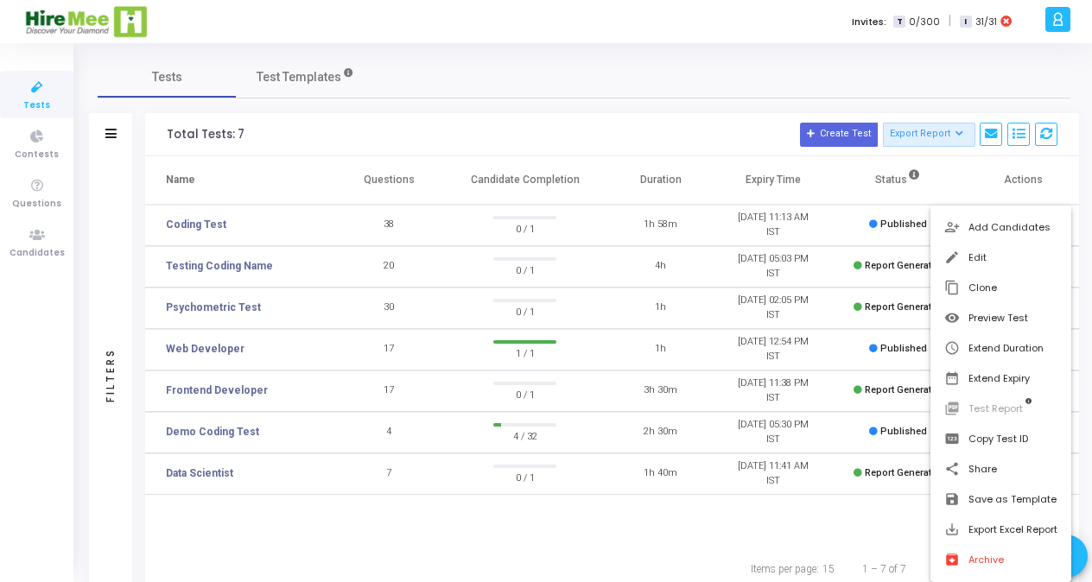
click at [852, 79] on div at bounding box center [546, 291] width 1092 height 582
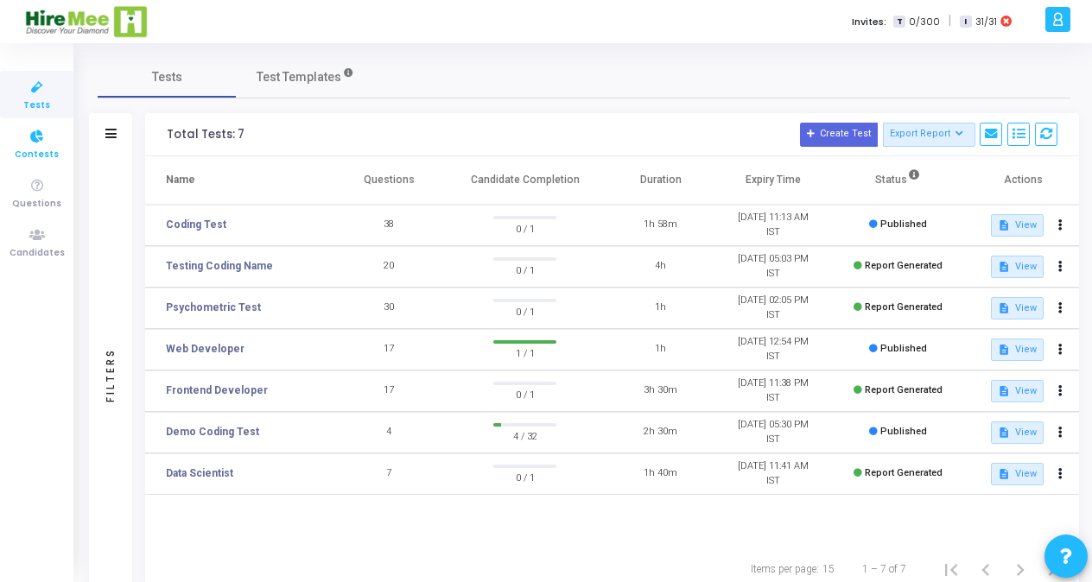
click at [35, 136] on icon at bounding box center [37, 137] width 36 height 22
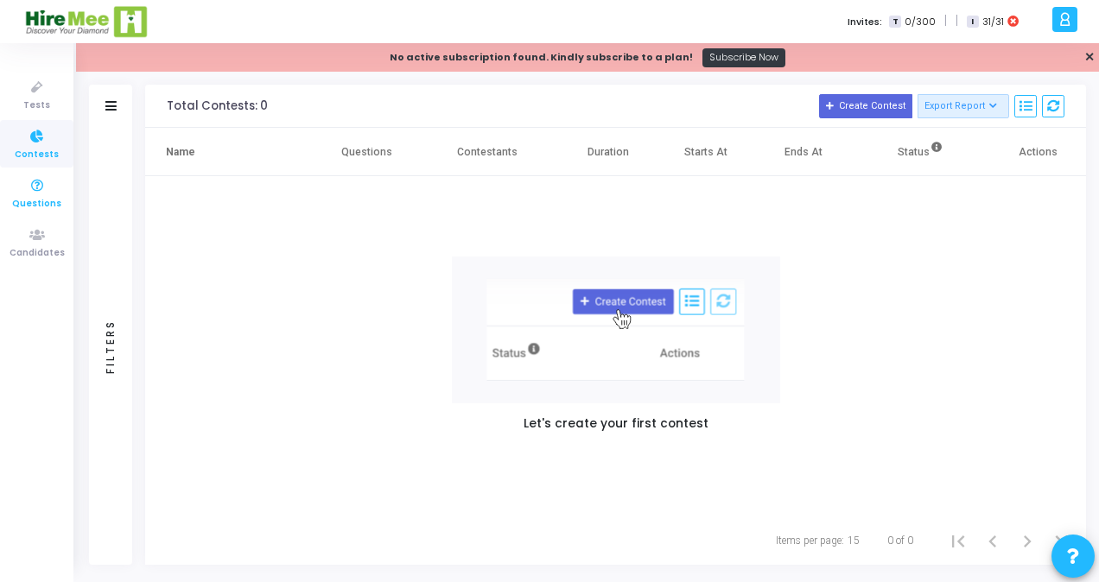
click at [41, 209] on span "Questions" at bounding box center [36, 204] width 49 height 15
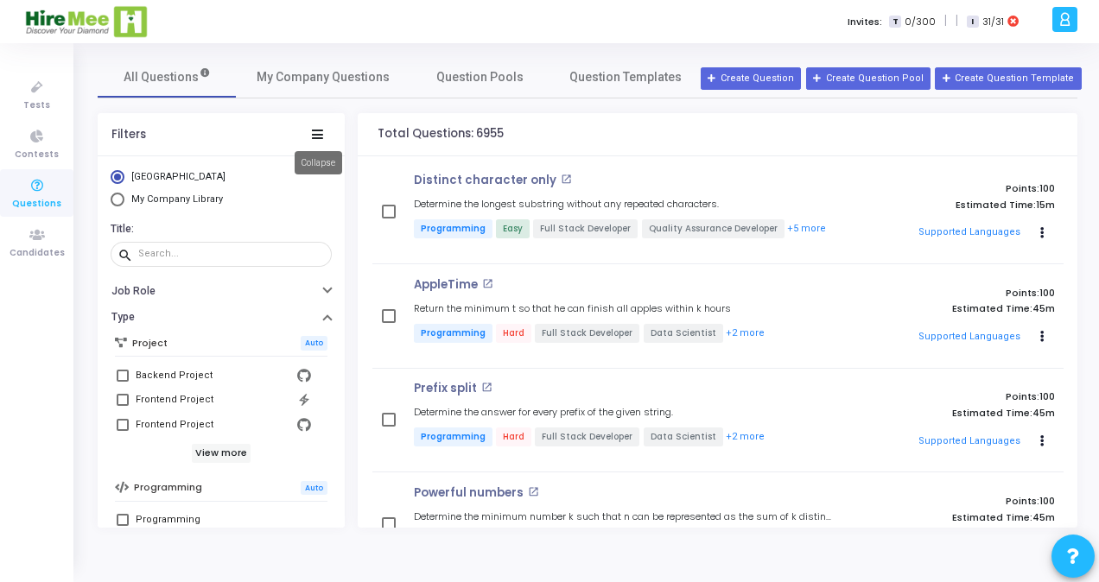
click at [313, 132] on icon at bounding box center [317, 134] width 11 height 9
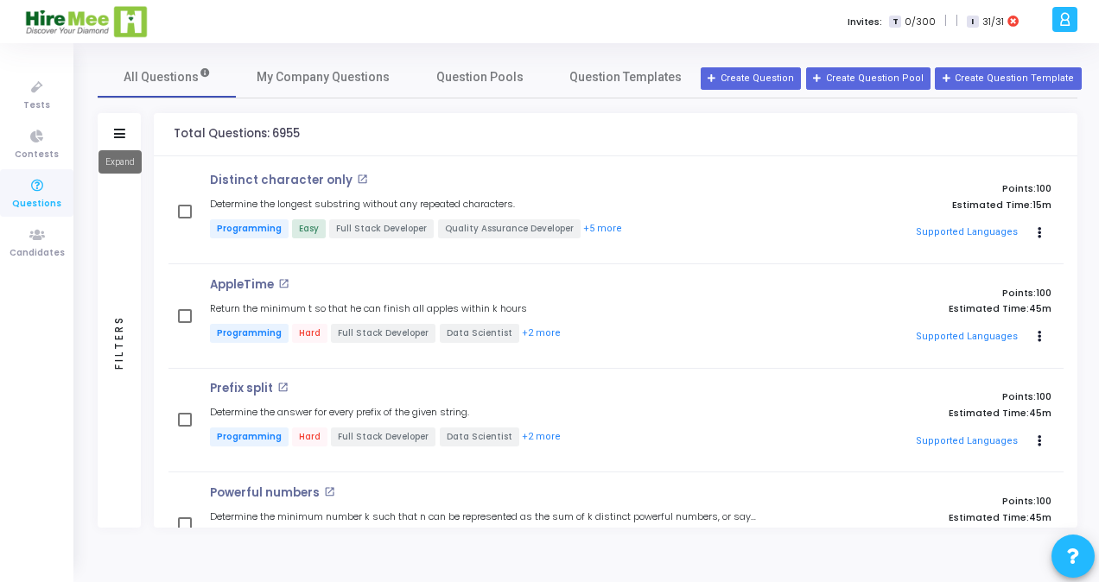
click at [115, 136] on icon at bounding box center [119, 133] width 11 height 9
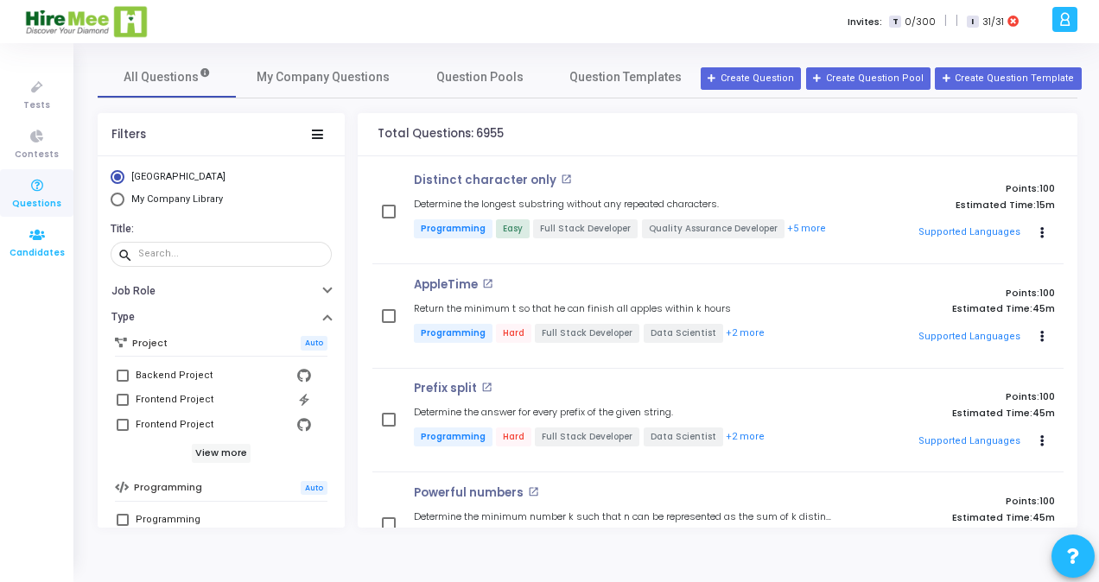
click at [28, 246] on span "Candidates" at bounding box center [36, 253] width 55 height 15
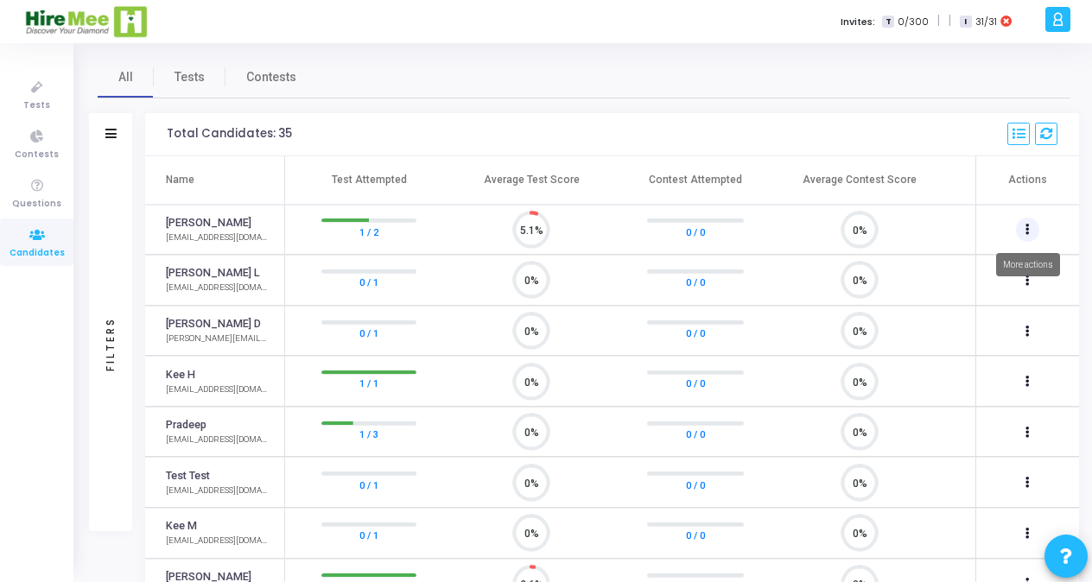
click at [1024, 230] on button at bounding box center [1028, 230] width 24 height 24
click at [915, 85] on div at bounding box center [546, 291] width 1092 height 582
click at [520, 74] on div "All Tests Contests" at bounding box center [584, 76] width 972 height 41
click at [689, 76] on div "All Tests Contests" at bounding box center [584, 76] width 972 height 41
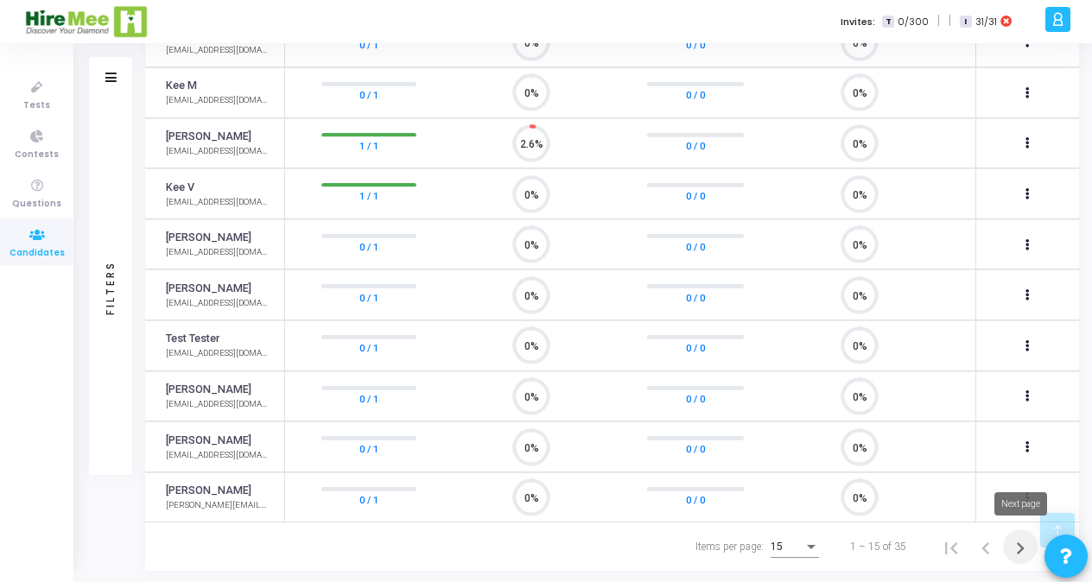
click at [1022, 548] on icon "Next page" at bounding box center [1020, 548] width 24 height 24
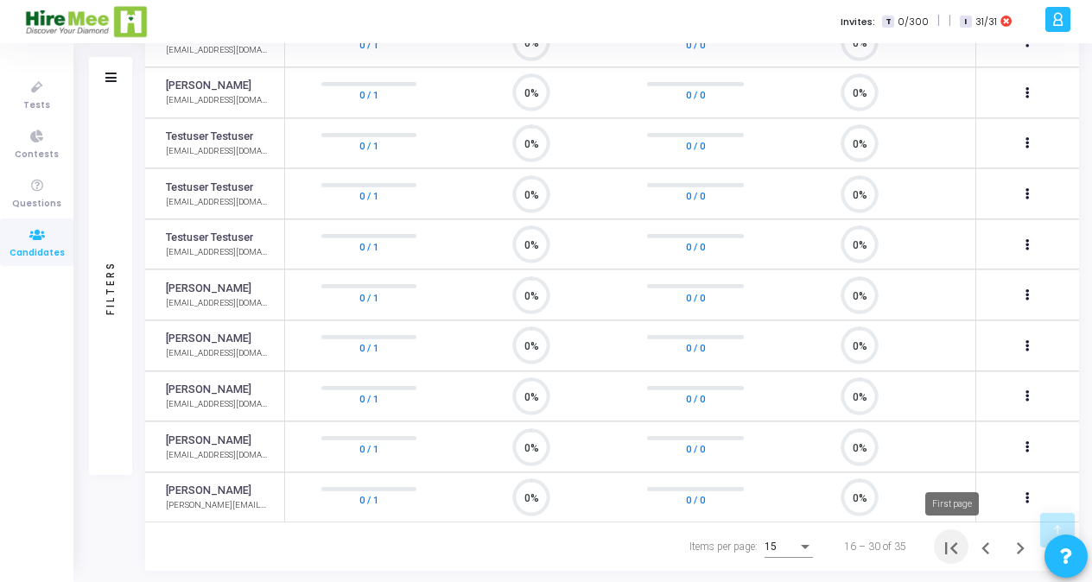
click at [952, 545] on icon "First page" at bounding box center [951, 548] width 12 height 12
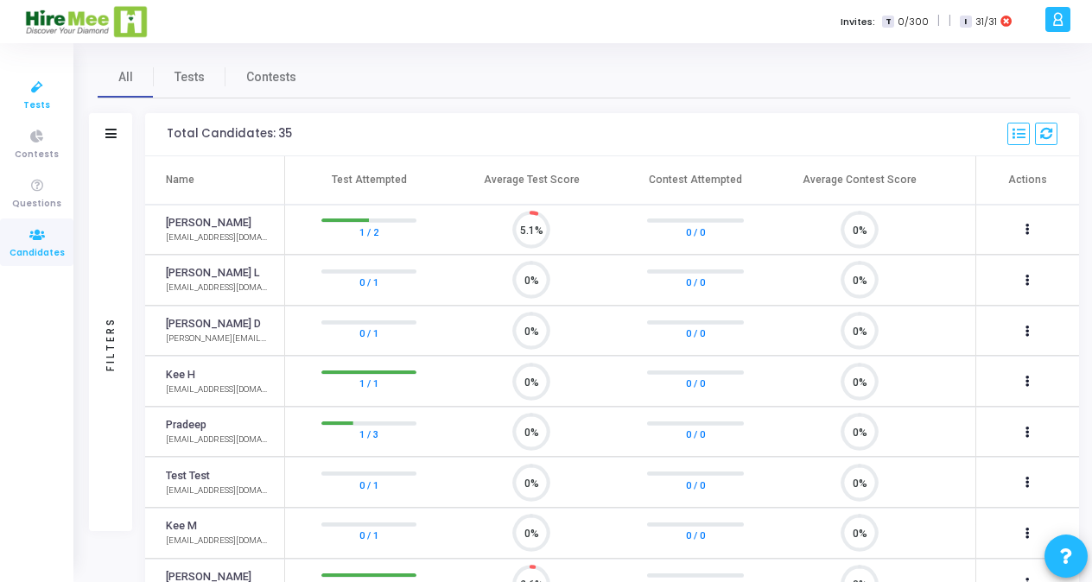
click at [35, 93] on icon at bounding box center [37, 88] width 36 height 22
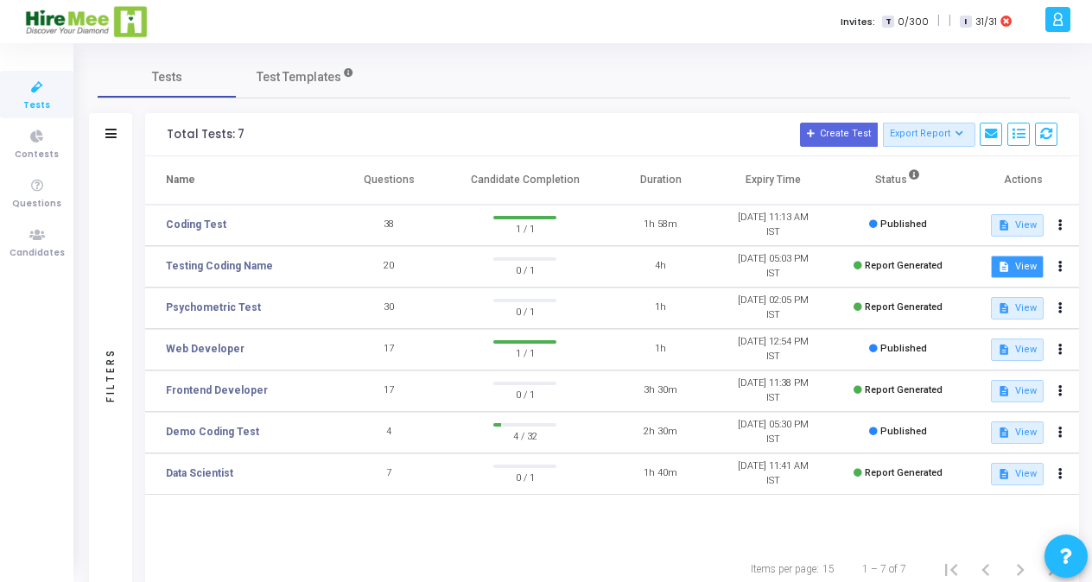
click at [1022, 272] on button "description View" at bounding box center [1017, 267] width 53 height 22
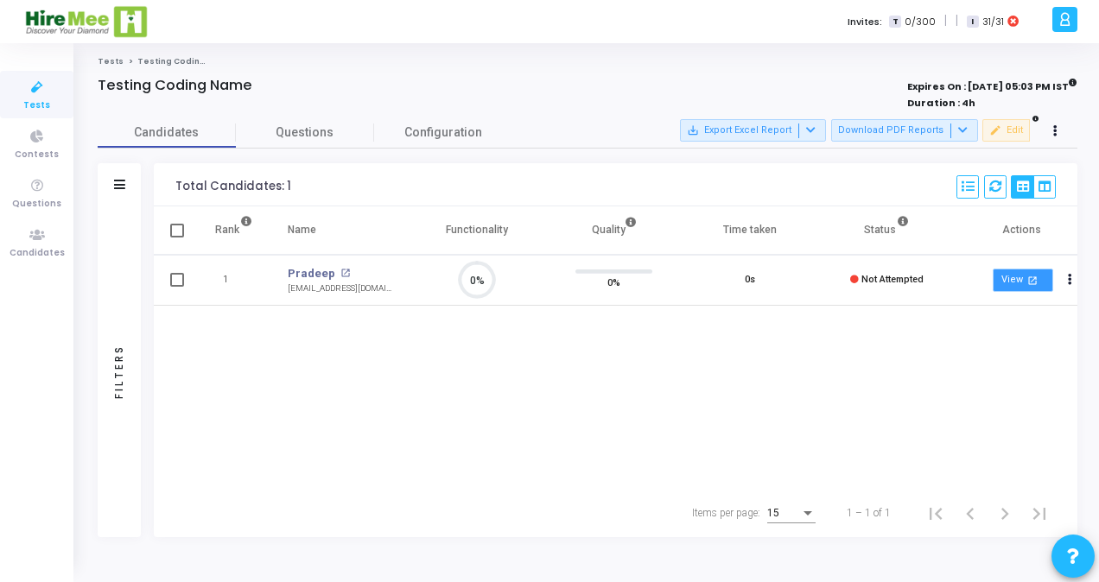
click at [1010, 283] on link "View open_in_new" at bounding box center [1022, 280] width 60 height 23
click at [926, 133] on button "Download PDF Reports" at bounding box center [904, 130] width 147 height 22
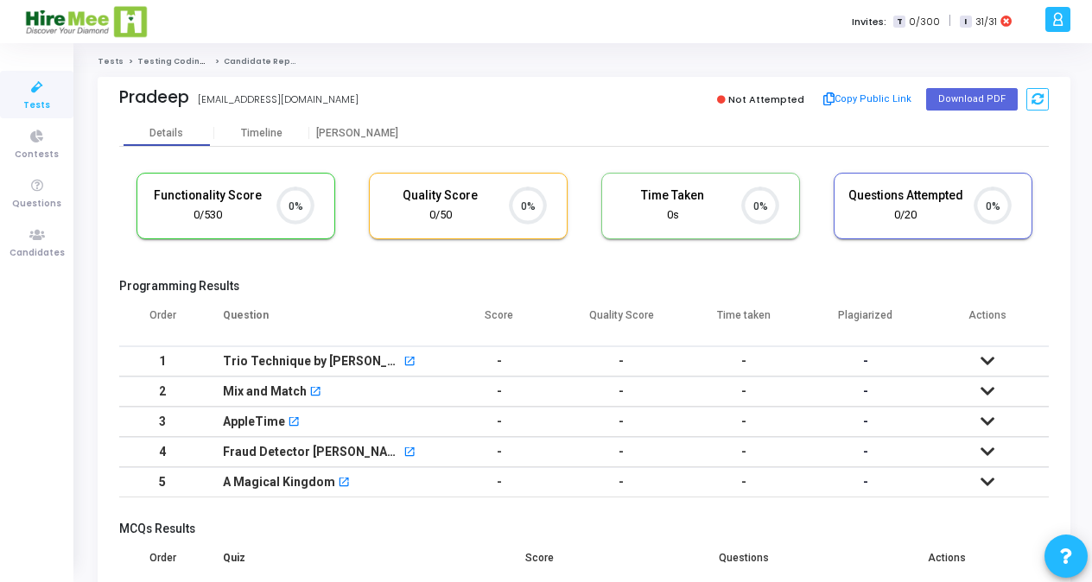
scroll to position [94, 0]
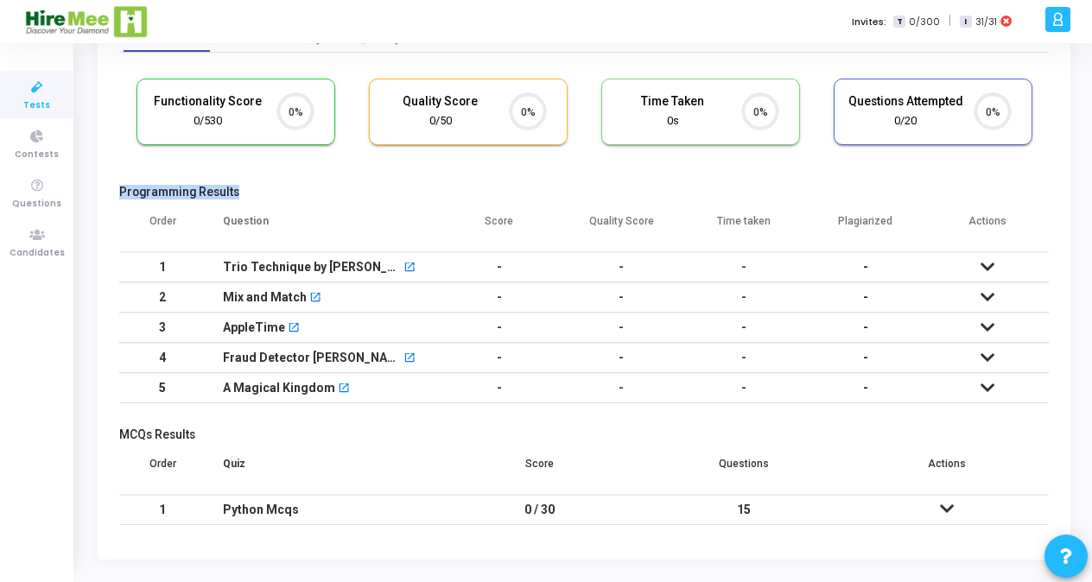
drag, startPoint x: 1088, startPoint y: 179, endPoint x: 1098, endPoint y: 133, distance: 46.7
click at [1092, 133] on html "GRD [PERSON_NAME] D Settings Account settings and more Log Out My Profile My Ta…" at bounding box center [546, 197] width 1092 height 582
drag, startPoint x: 1098, startPoint y: 133, endPoint x: 1050, endPoint y: 171, distance: 60.8
click at [1050, 171] on kt-portlet-body "Details Timeline [PERSON_NAME] Functionality Score 0/530 0% Quality Score 0/50 …" at bounding box center [584, 293] width 972 height 534
click at [943, 503] on icon at bounding box center [947, 509] width 14 height 12
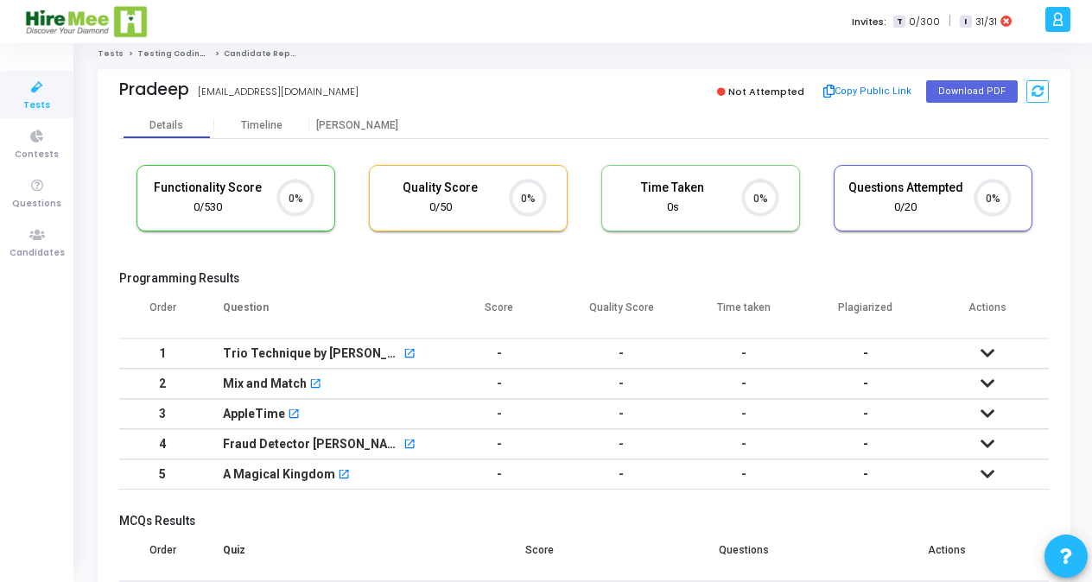
scroll to position [0, 0]
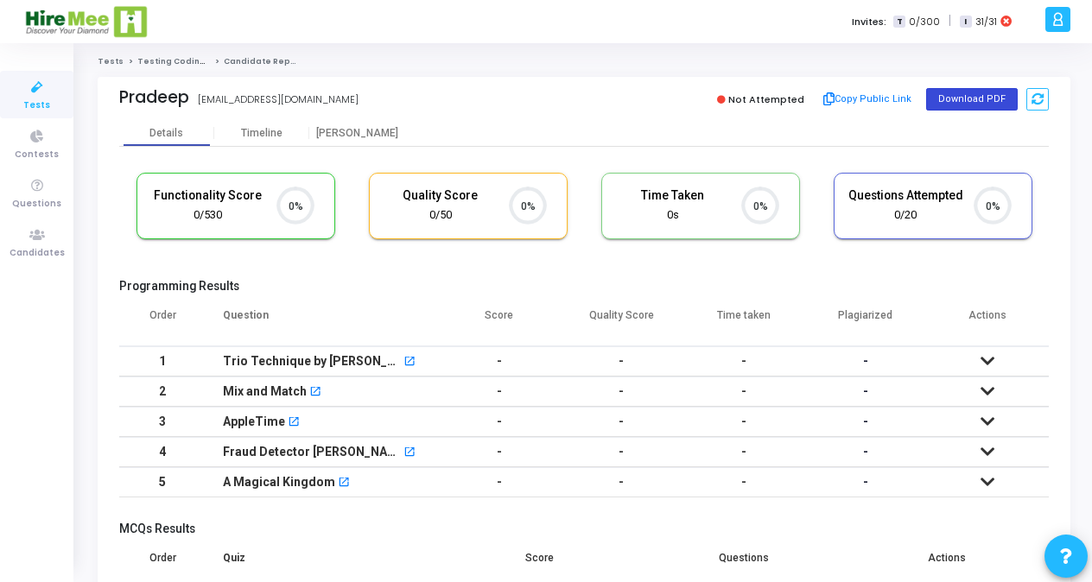
click at [974, 101] on button "Download PDF" at bounding box center [972, 99] width 92 height 22
